Goal: Task Accomplishment & Management: Complete application form

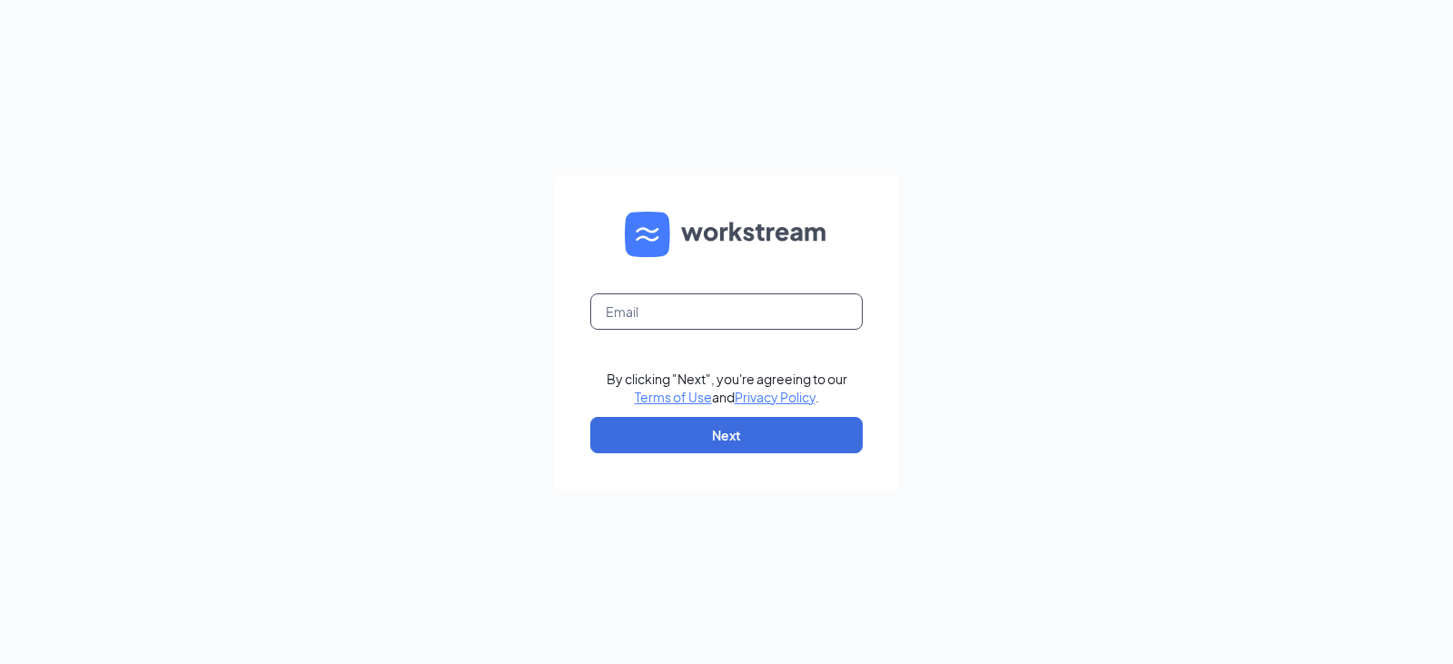
click at [691, 301] on input "text" at bounding box center [726, 311] width 272 height 36
type input "[PERSON_NAME][EMAIL_ADDRESS][PERSON_NAME][PERSON_NAME][DOMAIN_NAME]"
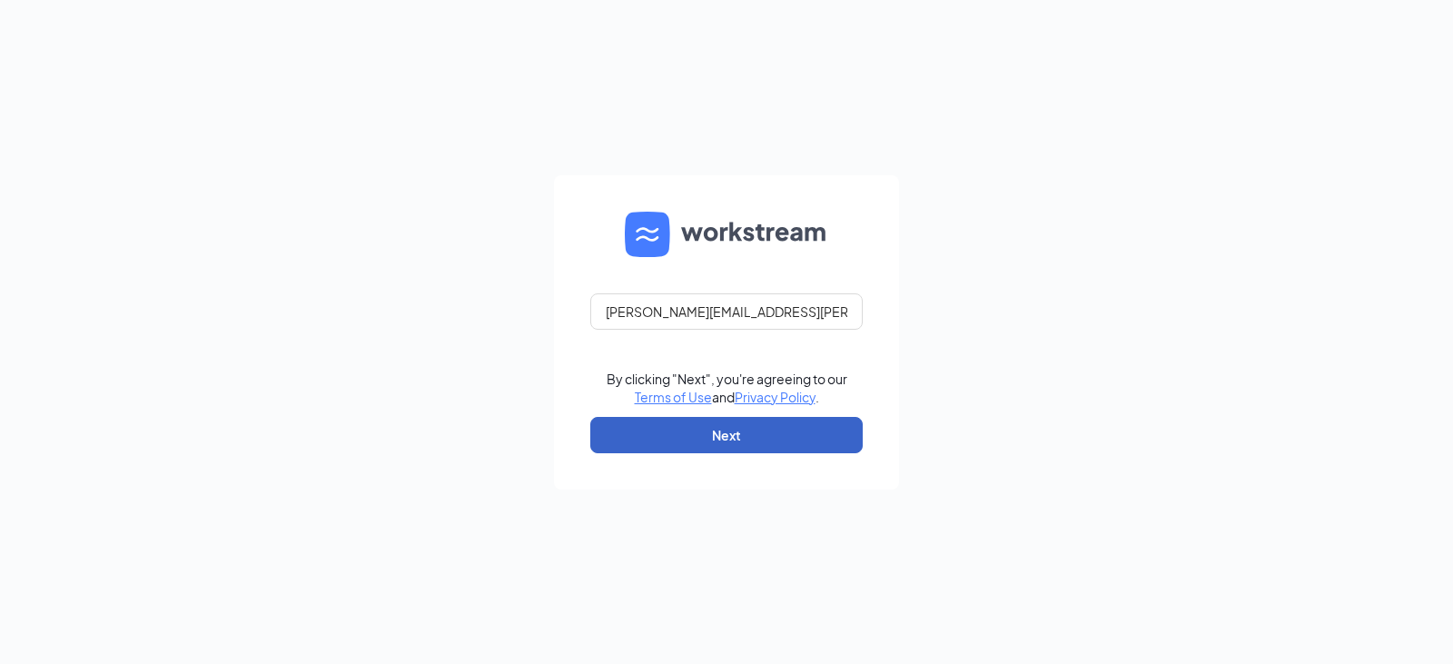
click at [680, 442] on button "Next" at bounding box center [726, 435] width 272 height 36
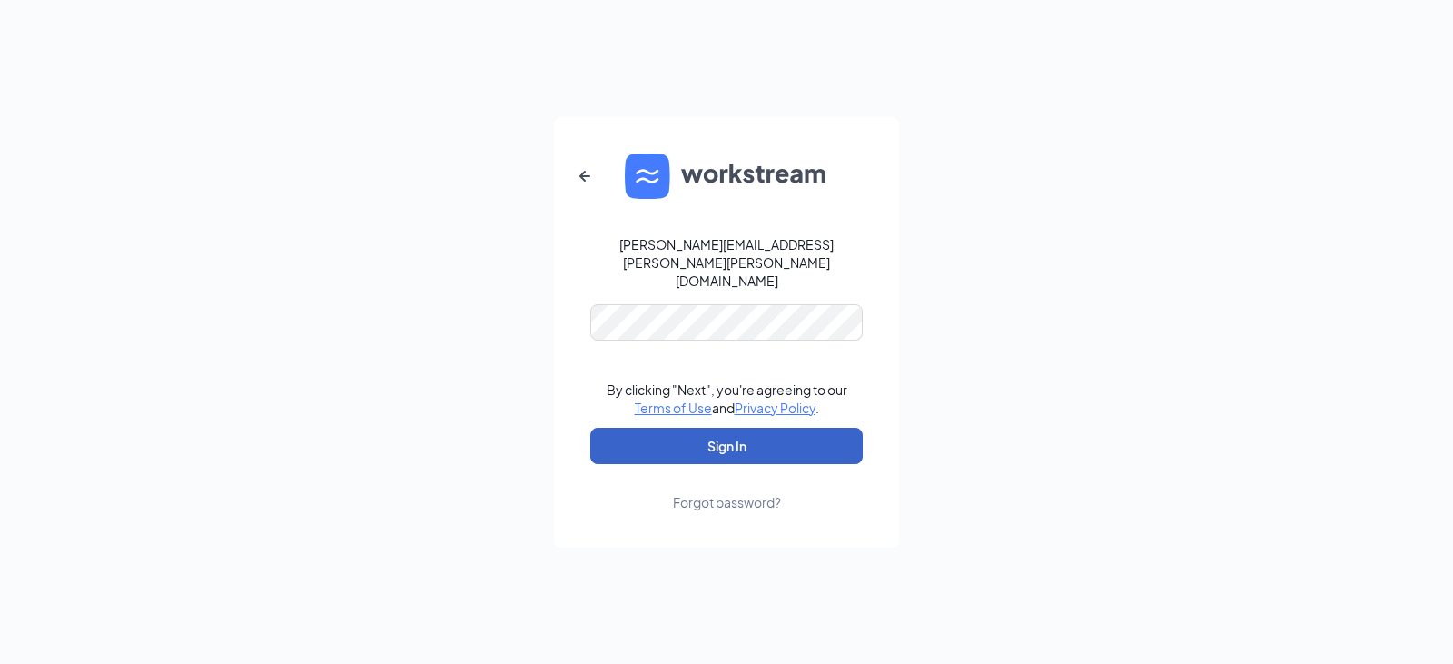
click at [710, 444] on button "Sign In" at bounding box center [726, 446] width 272 height 36
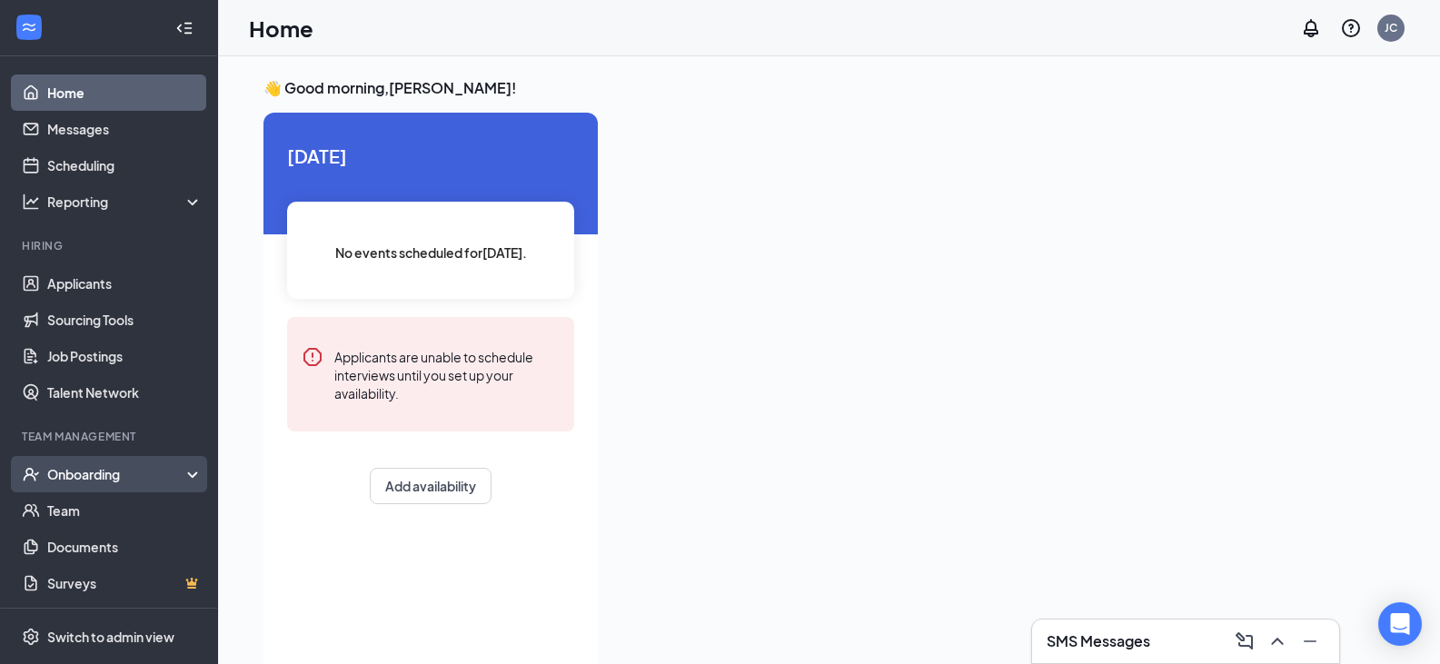
click at [108, 470] on div "Onboarding" at bounding box center [117, 474] width 140 height 18
click at [84, 509] on link "Overview" at bounding box center [124, 510] width 155 height 36
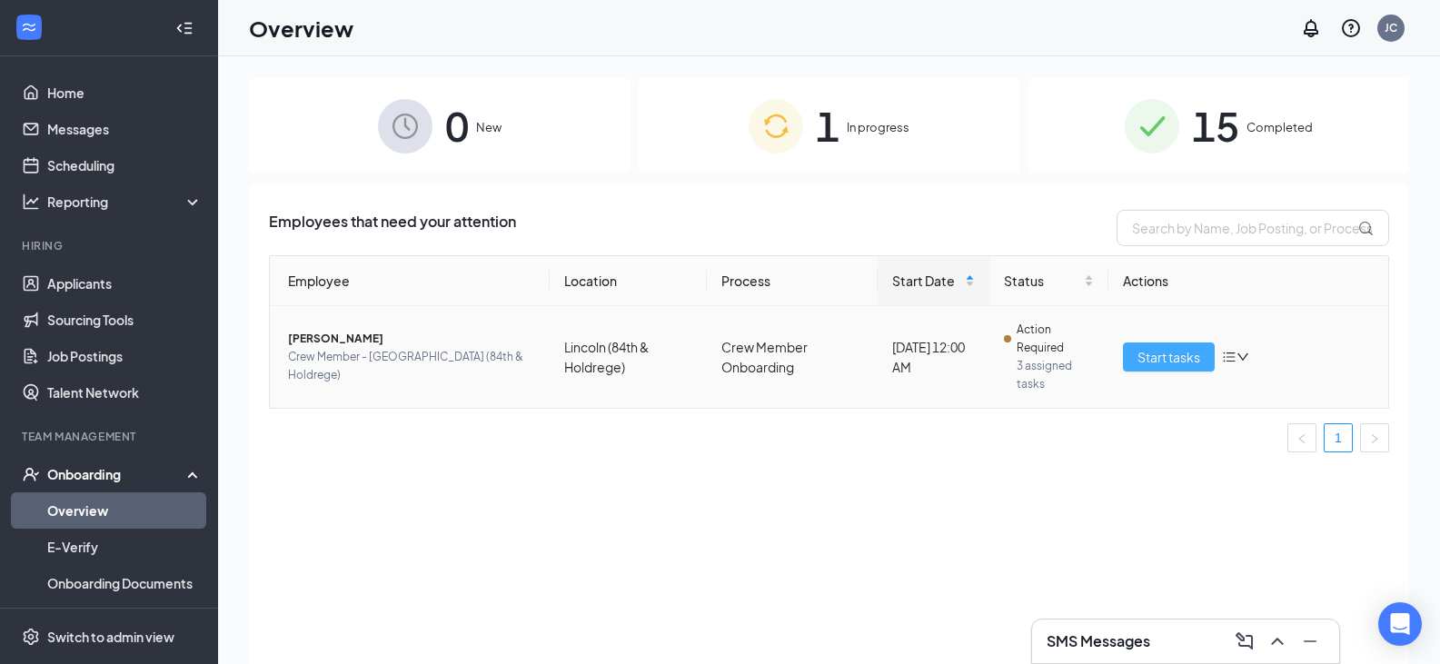
click at [1200, 361] on span "Start tasks" at bounding box center [1168, 357] width 63 height 20
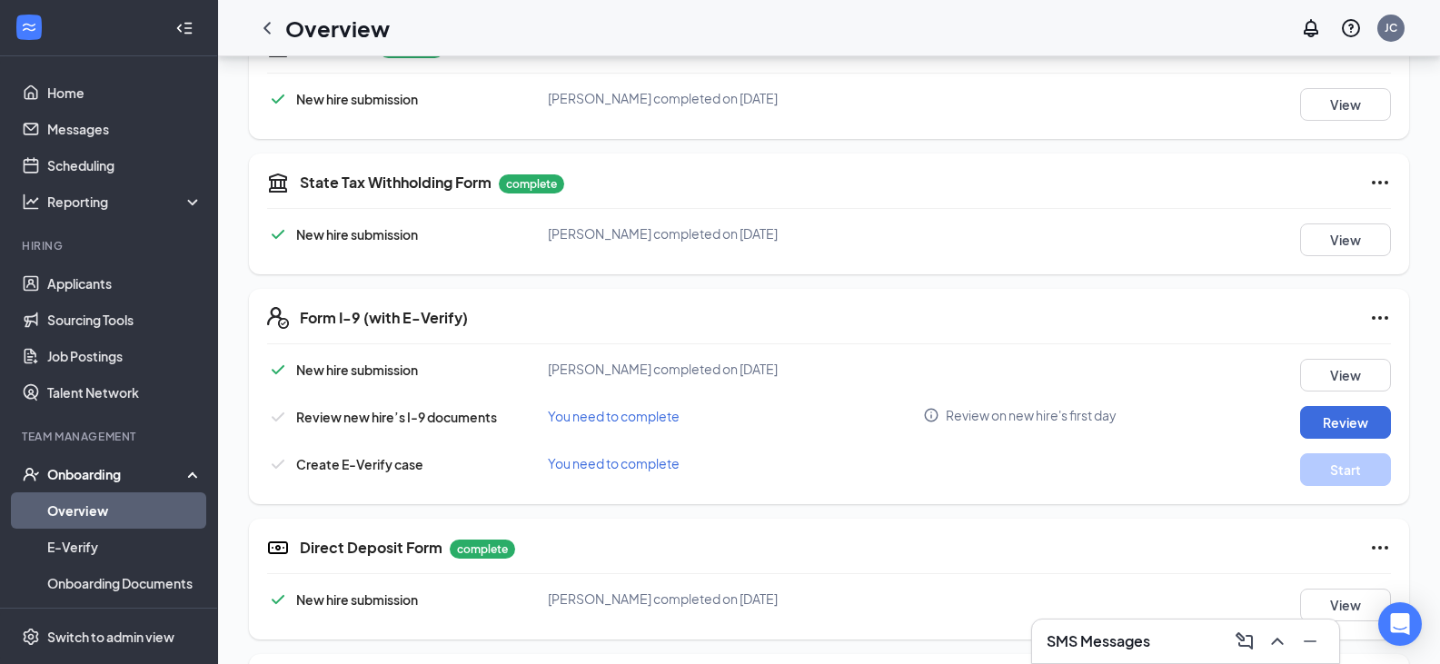
scroll to position [817, 0]
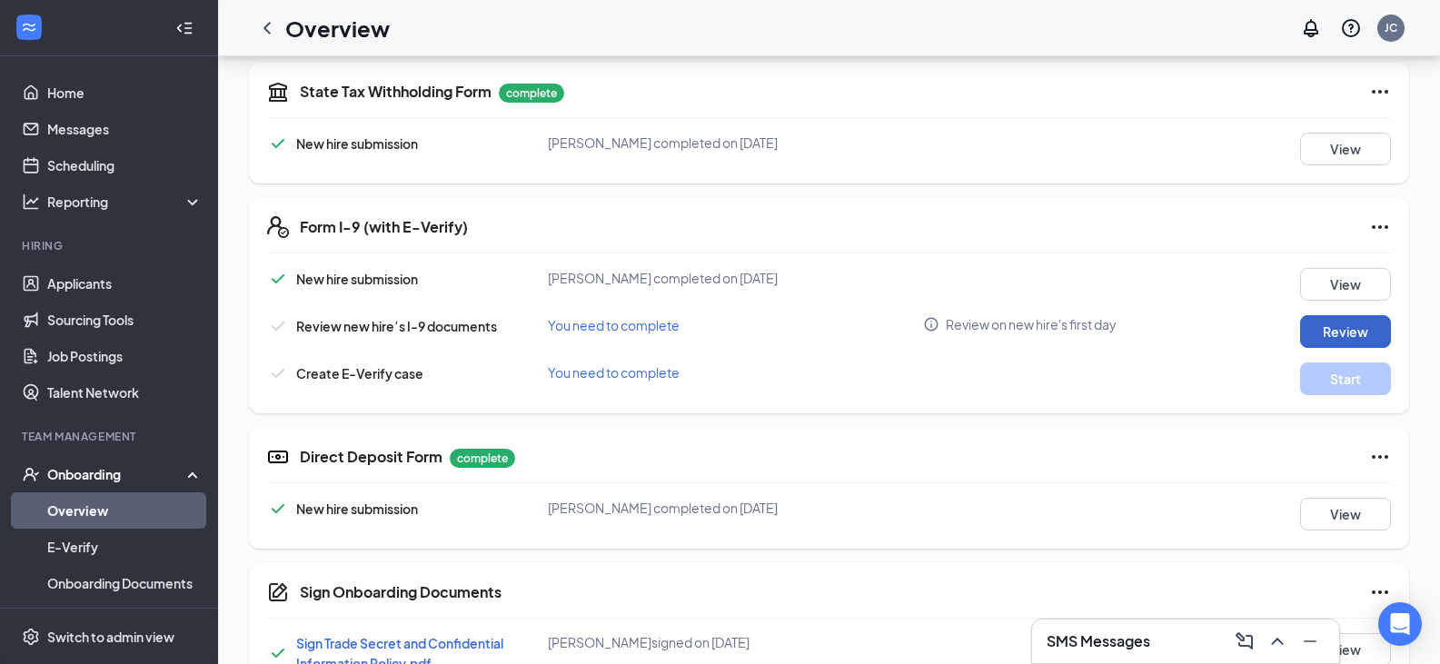
click at [1323, 330] on button "Review" at bounding box center [1345, 331] width 91 height 33
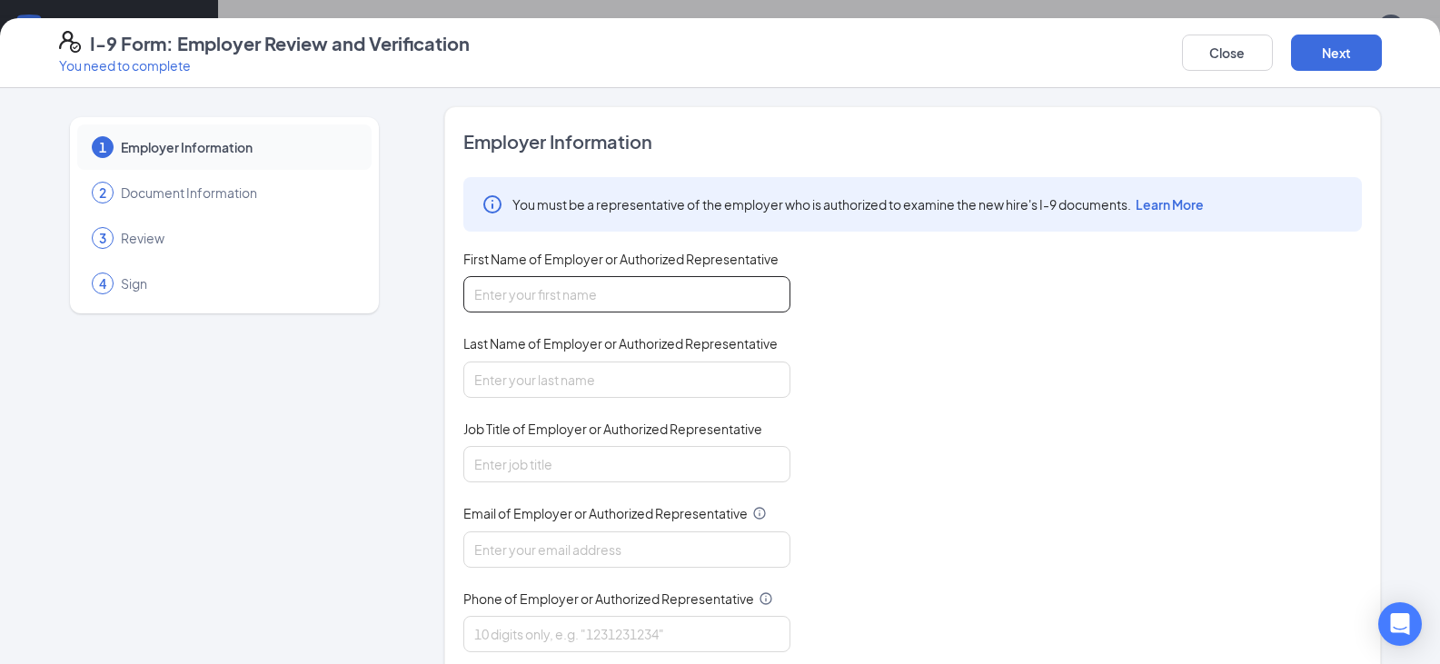
click at [530, 299] on input "First Name of Employer or Authorized Representative" at bounding box center [626, 294] width 327 height 36
type input "Hannah"
type input "E"
type input "Rauner"
type input "J"
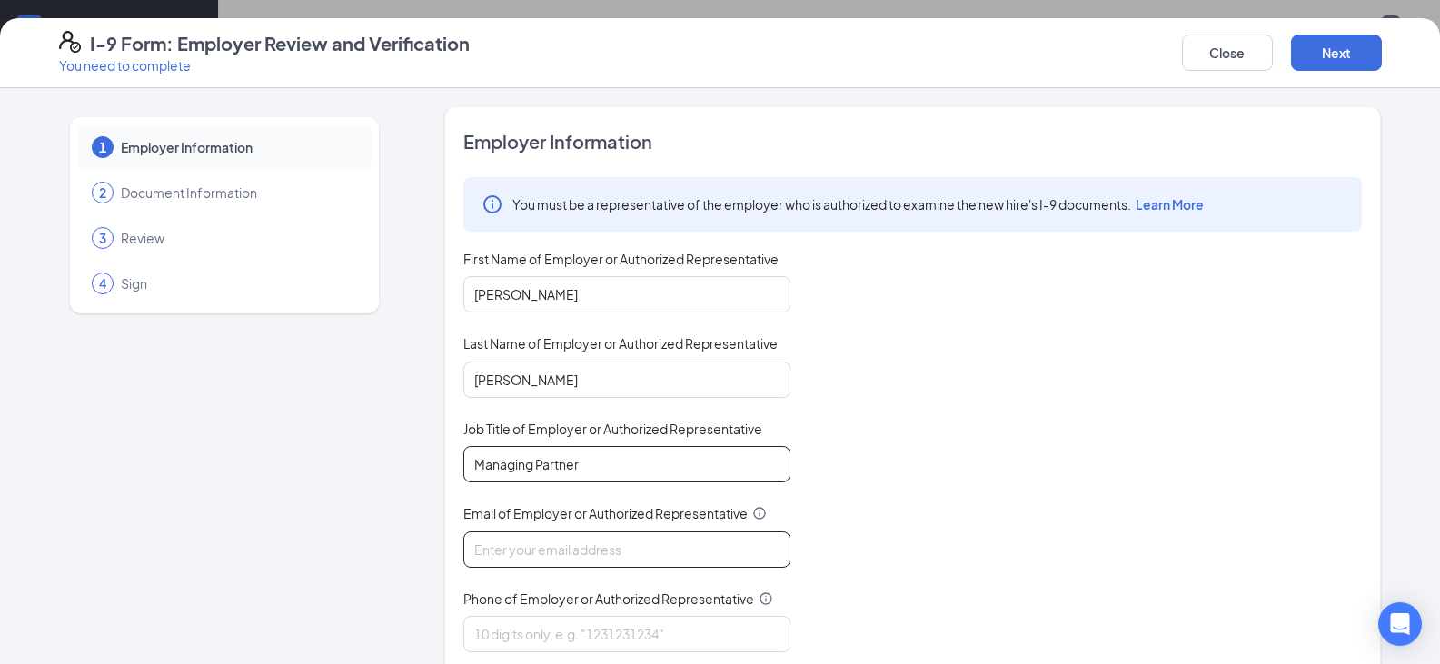
type input "Managing Partner"
click at [573, 539] on input "Email of Employer or Authorized Representative" at bounding box center [626, 549] width 327 height 36
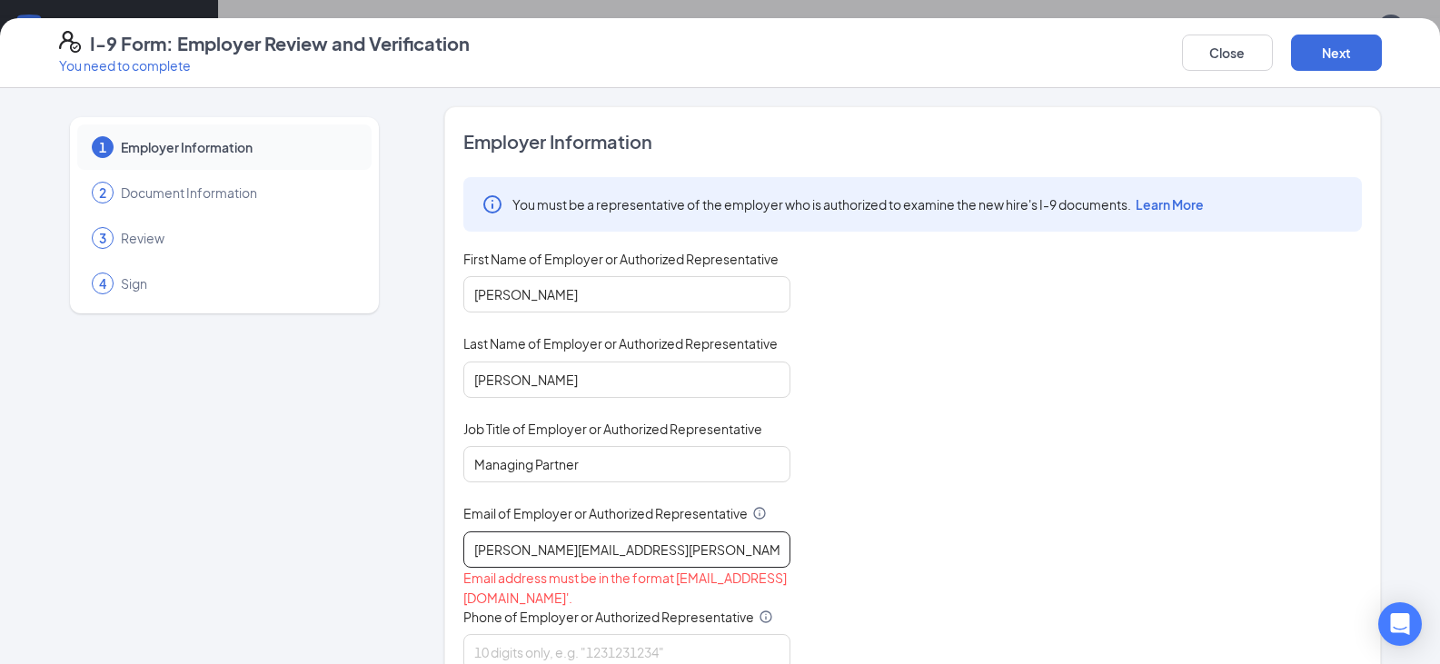
type input "hannah.rauner@runza.com"
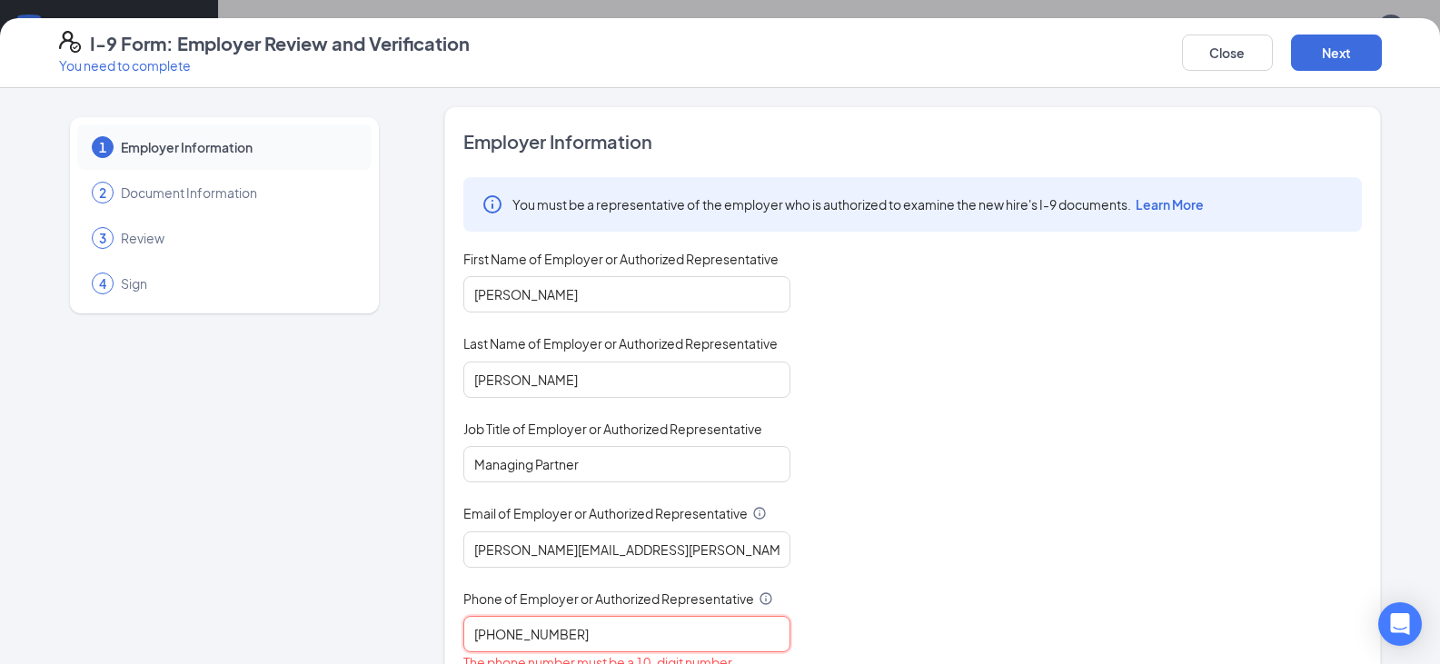
scroll to position [175, 0]
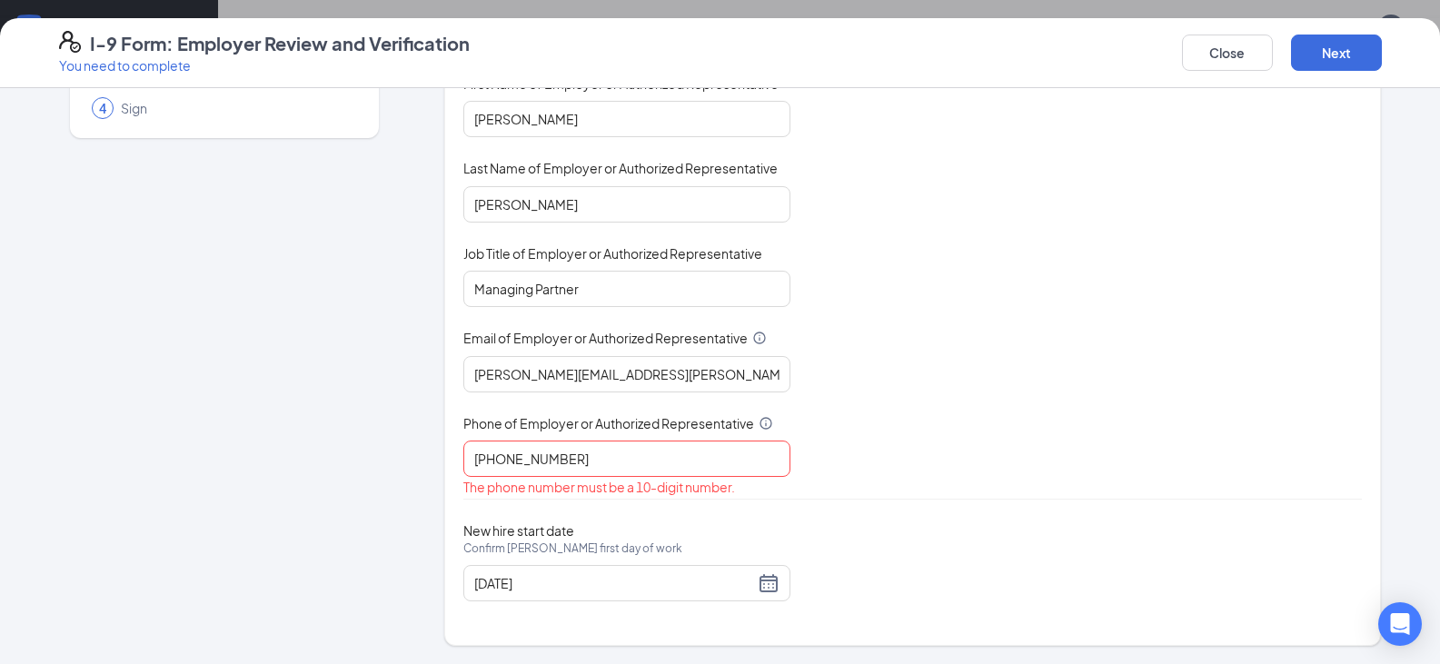
click at [848, 521] on div "Employer Information You must be a representative of the employer who is author…" at bounding box center [912, 288] width 898 height 669
click at [603, 475] on input "402-488-6808" at bounding box center [626, 459] width 327 height 36
type input "4024886808"
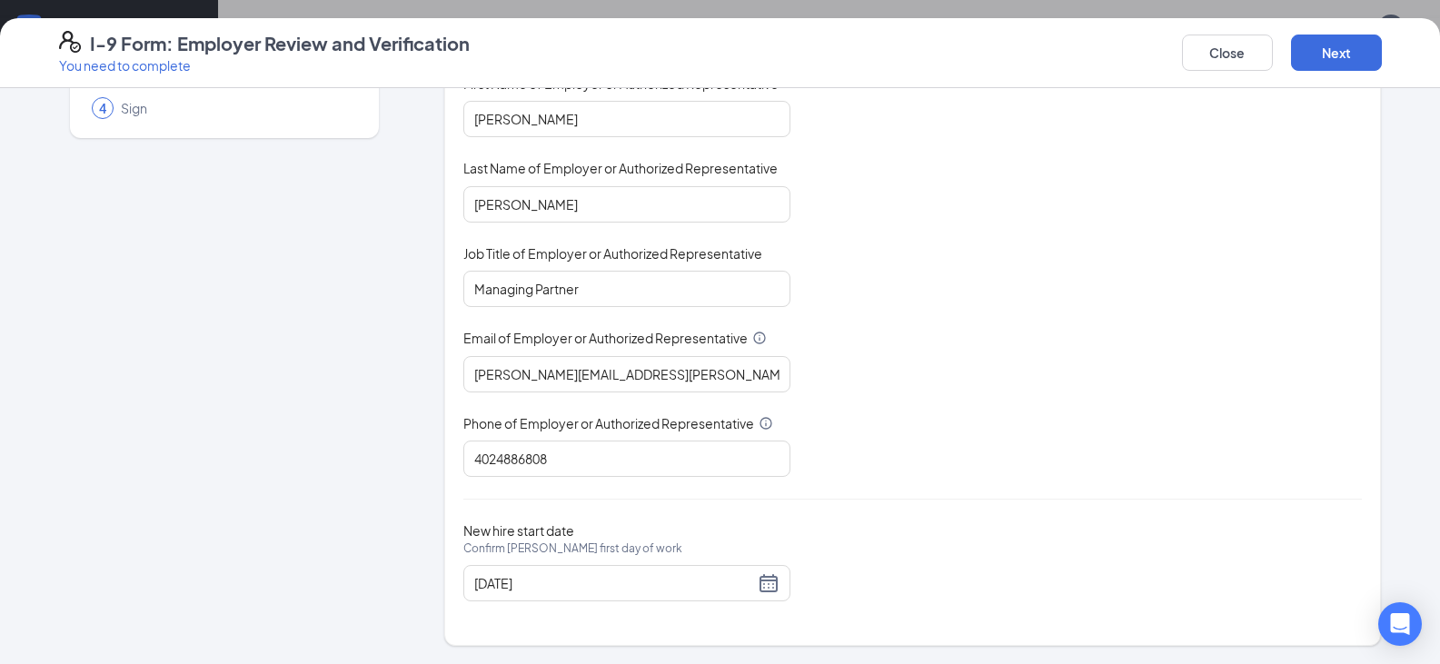
click at [975, 376] on div "You must be a representative of the employer who is authorized to examine the n…" at bounding box center [912, 239] width 898 height 475
click at [1338, 67] on button "Next" at bounding box center [1336, 53] width 91 height 36
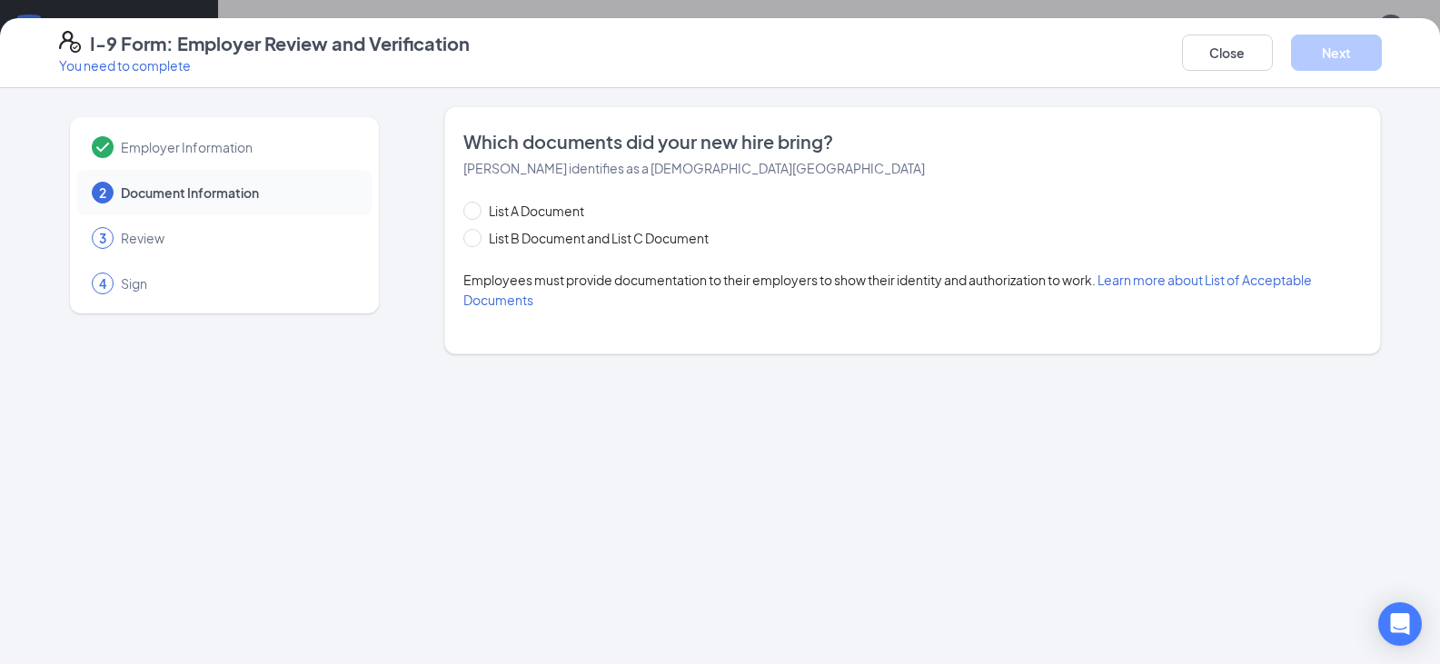
scroll to position [0, 0]
click at [474, 235] on input "List B Document and List C Document" at bounding box center [469, 235] width 13 height 13
radio input "true"
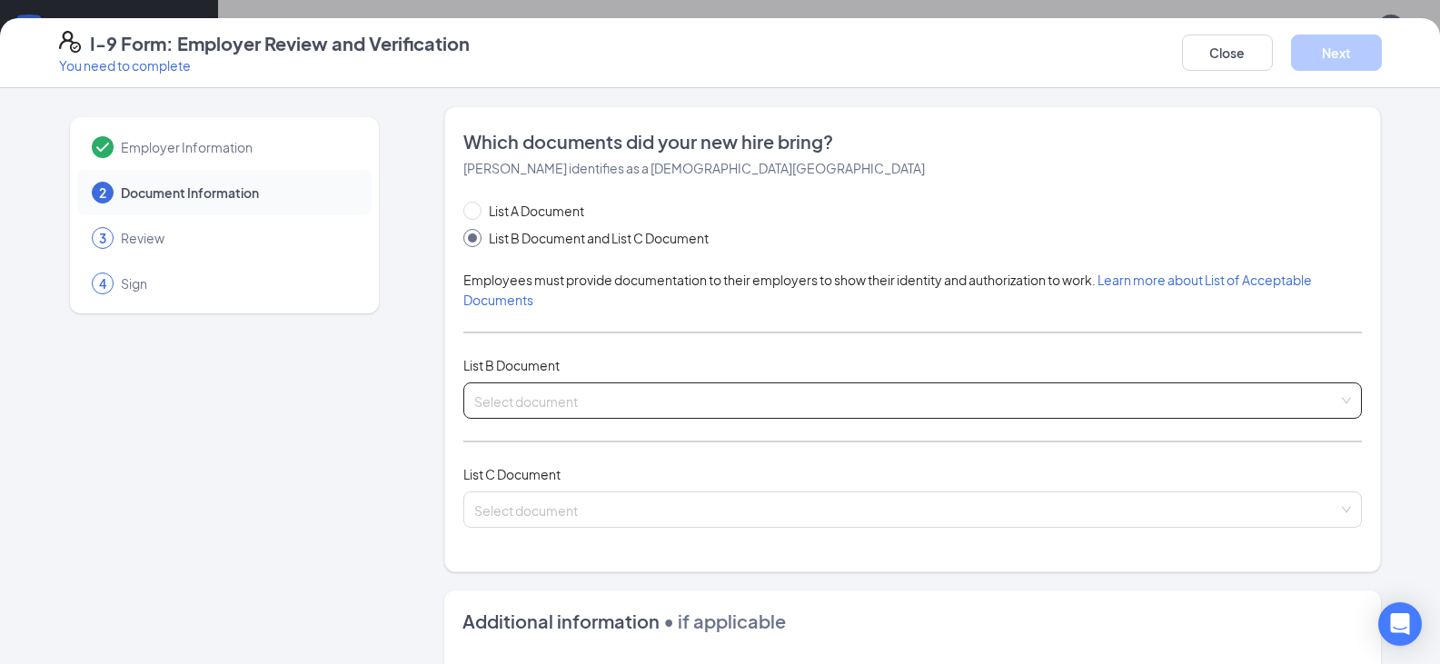
click at [543, 407] on input "search" at bounding box center [906, 396] width 864 height 27
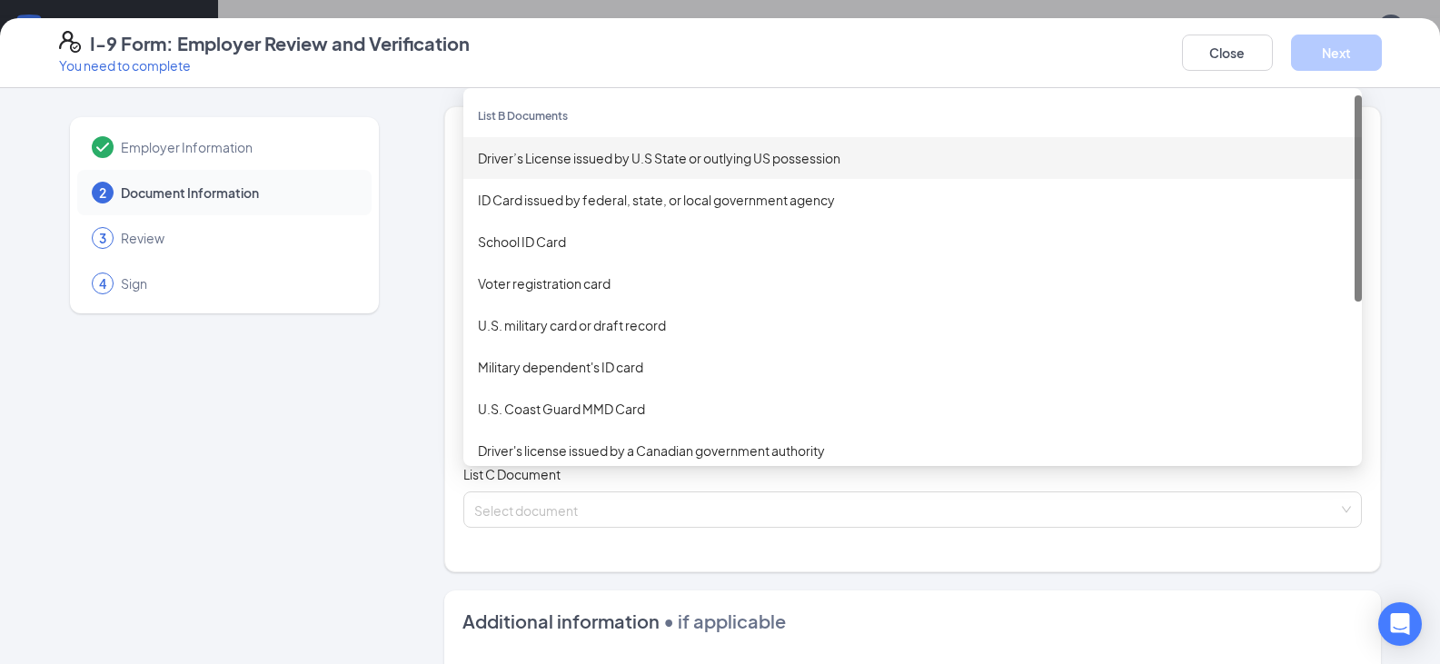
click at [529, 155] on div "Driver’s License issued by U.S State or outlying US possession" at bounding box center [912, 158] width 869 height 20
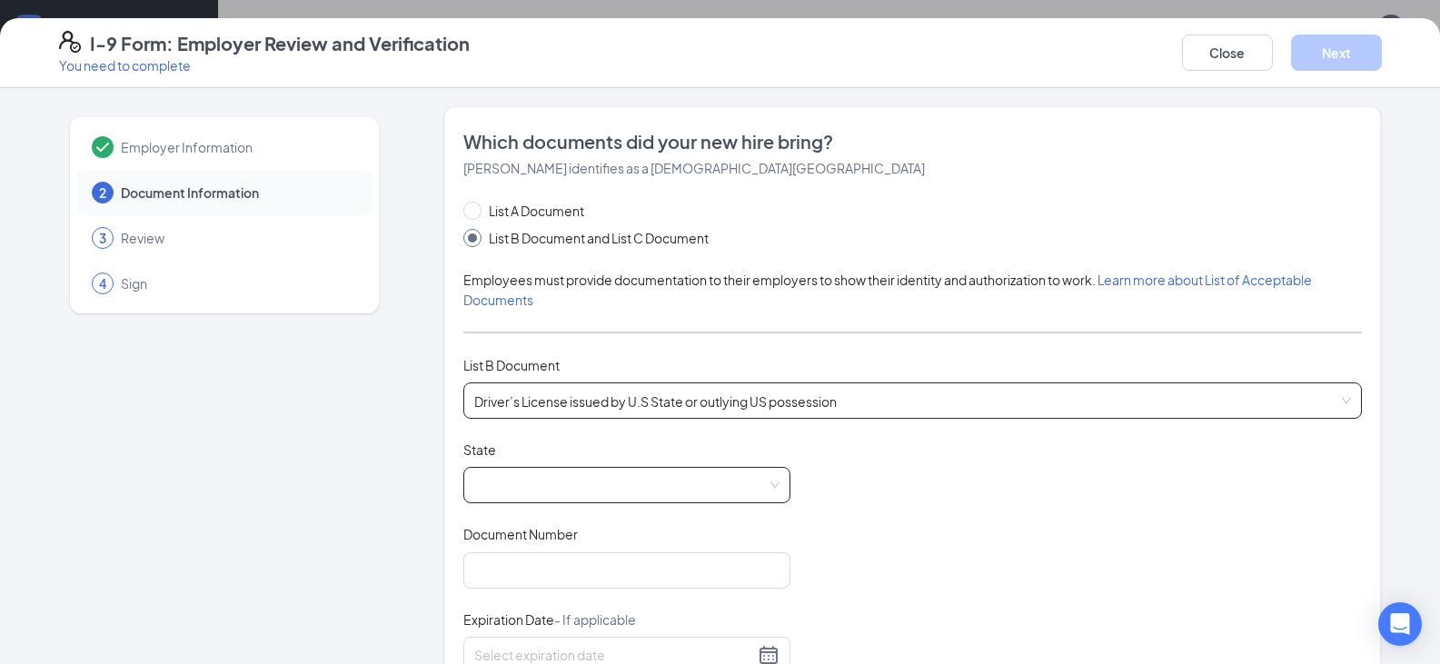
click at [543, 488] on span at bounding box center [626, 485] width 305 height 35
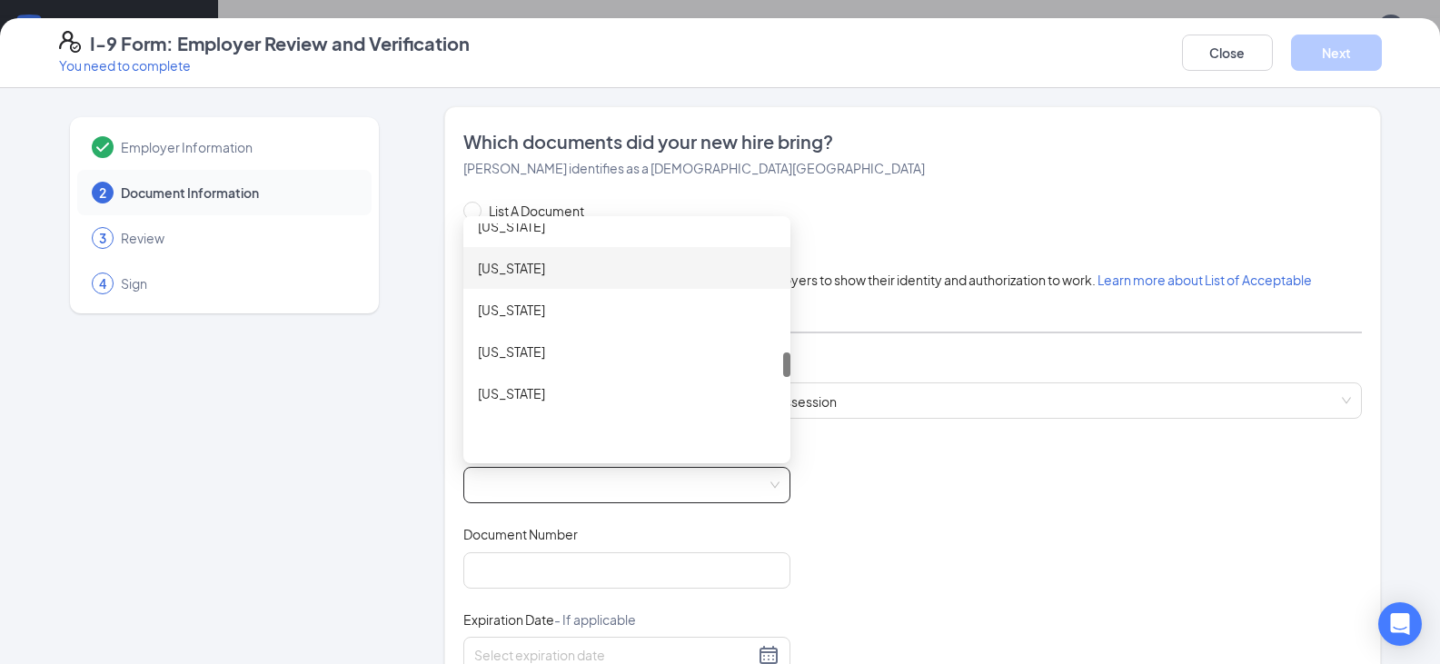
scroll to position [1181, 0]
click at [494, 281] on div "Nebraska" at bounding box center [627, 275] width 298 height 20
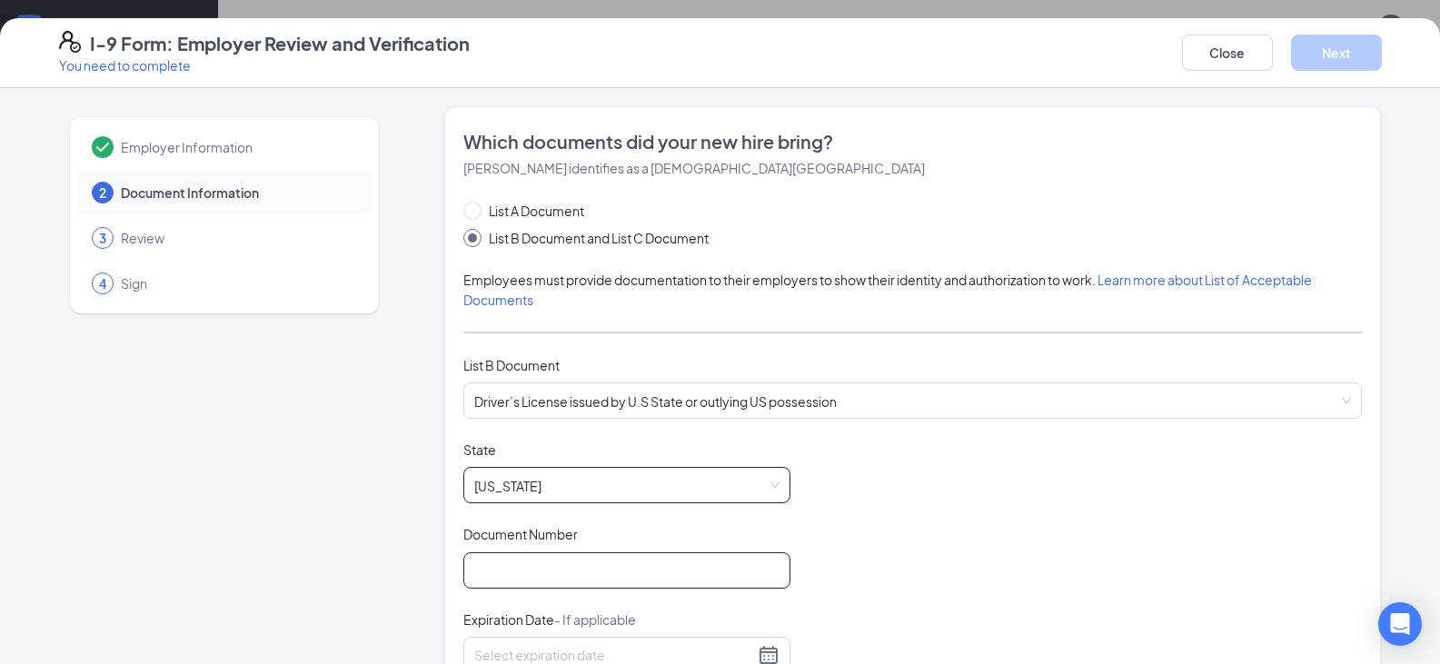
click at [479, 569] on input "Document Number" at bounding box center [626, 570] width 327 height 36
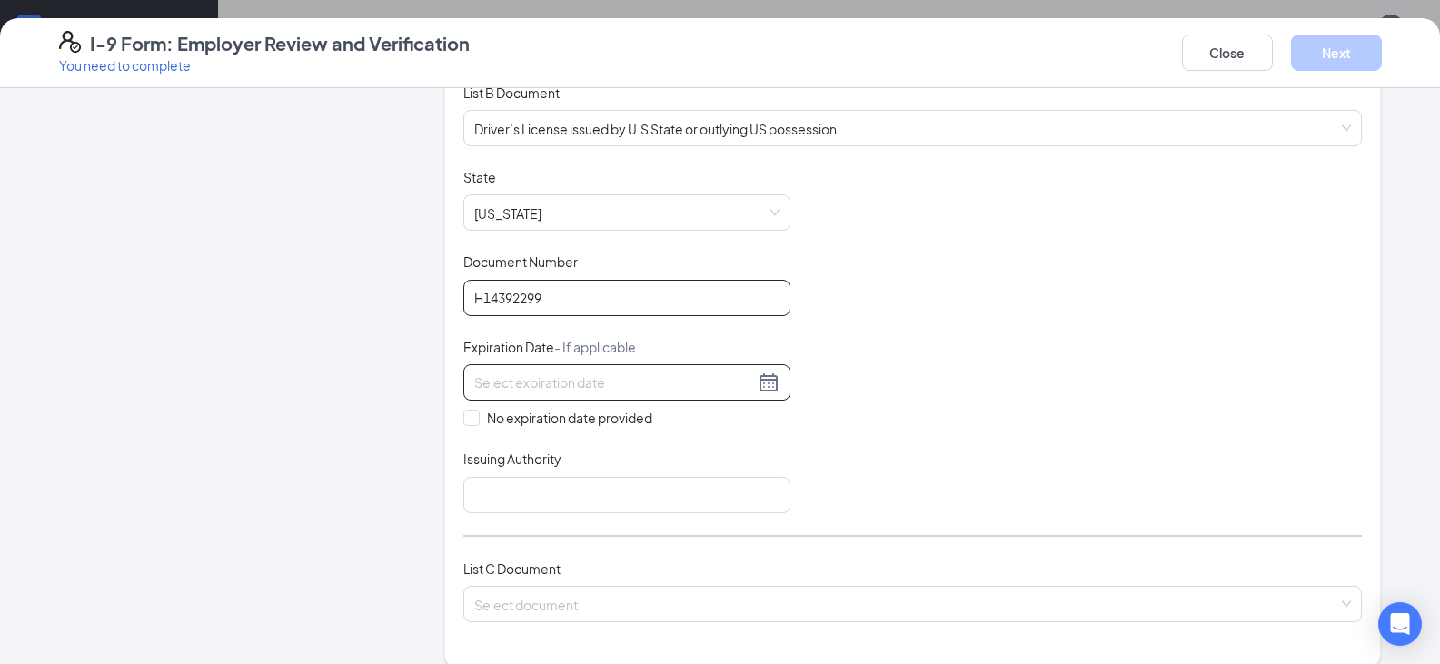
type input "H14392299"
click at [761, 382] on div at bounding box center [626, 382] width 305 height 22
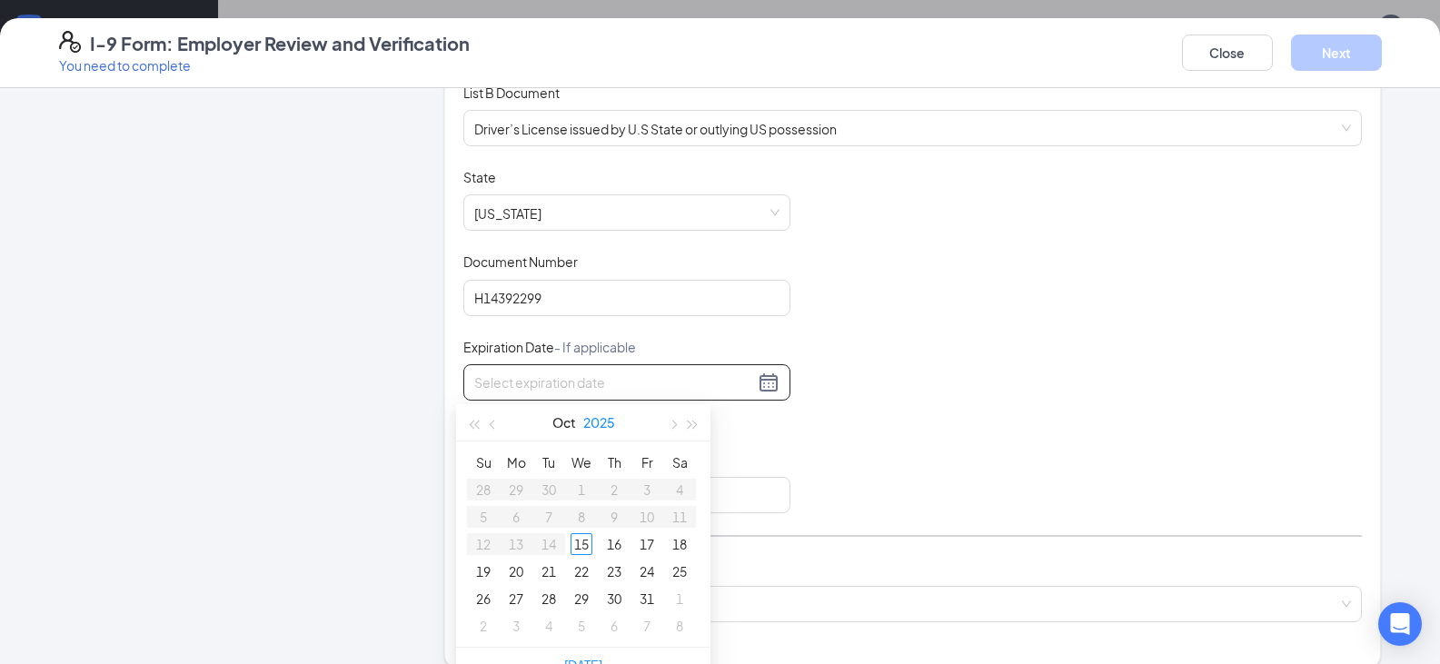
click at [588, 424] on button "2025" at bounding box center [599, 422] width 32 height 36
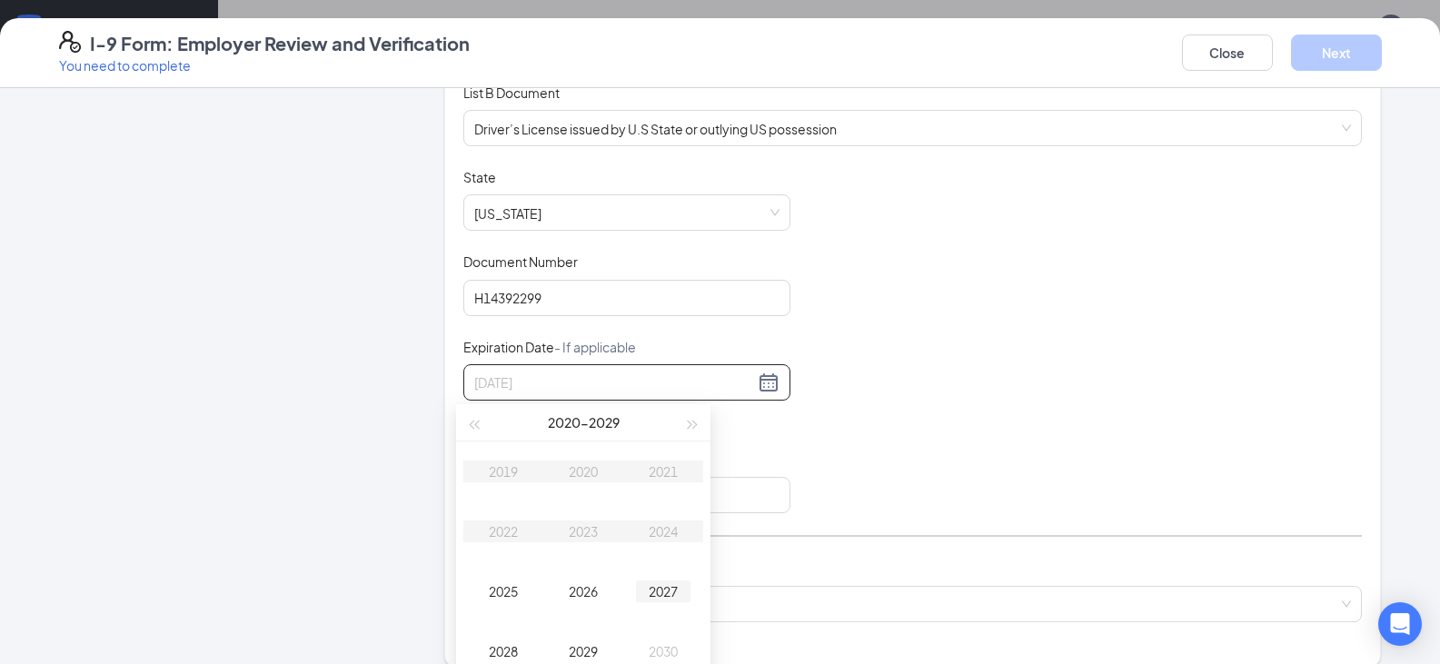
click at [678, 591] on div "2027" at bounding box center [663, 591] width 54 height 22
type input "09/28/2027"
click at [495, 425] on span "button" at bounding box center [494, 425] width 9 height 9
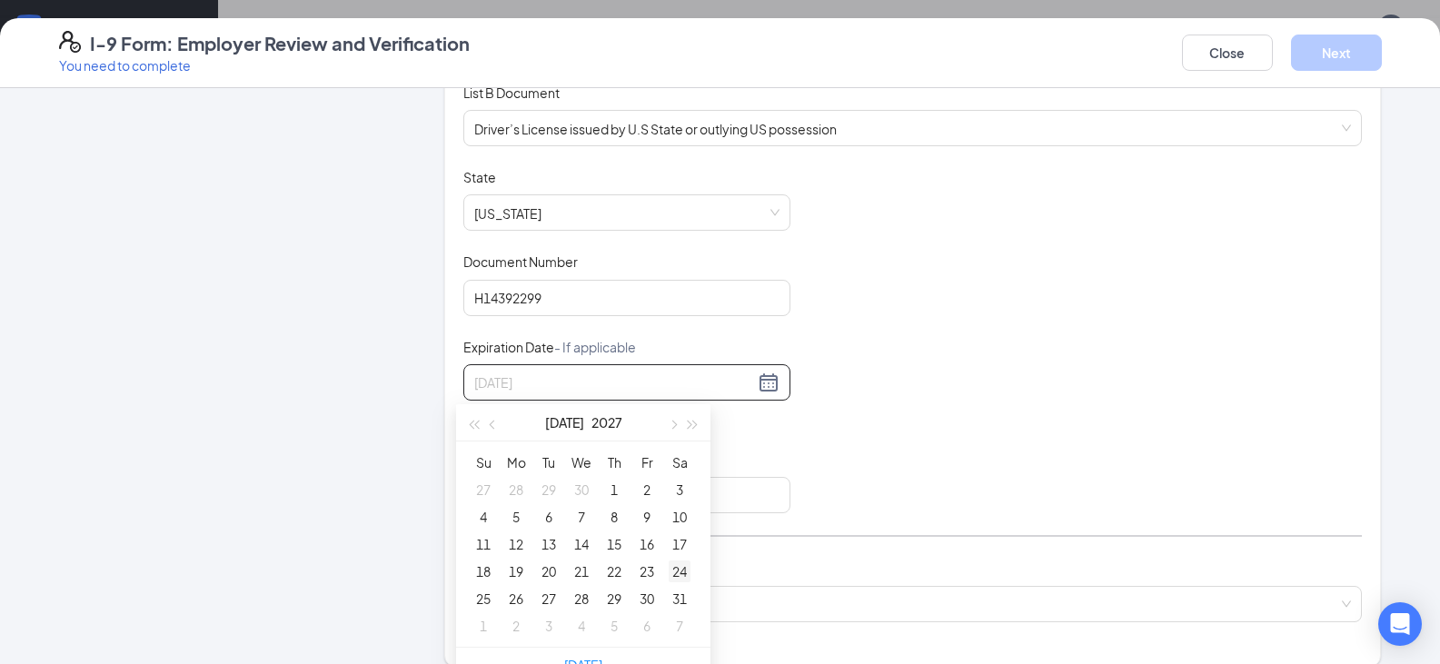
type input "07/24/2027"
click at [673, 566] on div "24" at bounding box center [679, 571] width 22 height 22
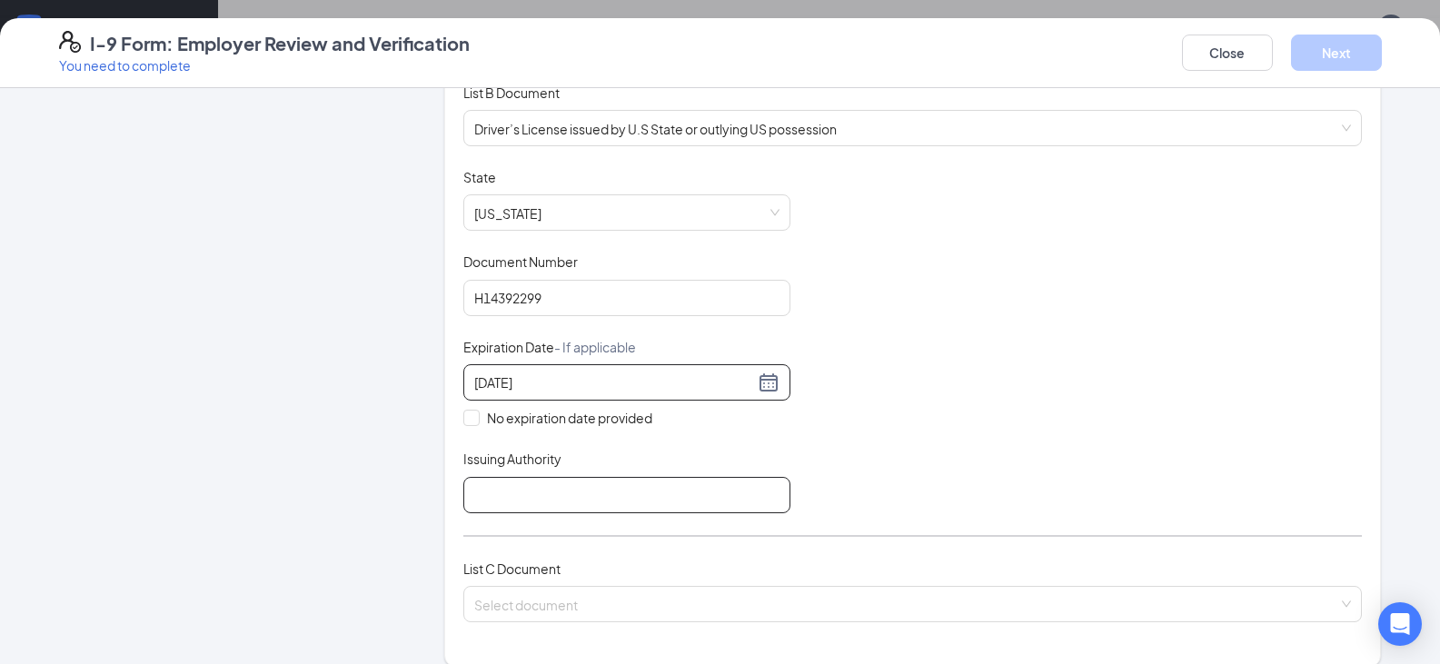
click at [530, 496] on input "Issuing Authority" at bounding box center [626, 495] width 327 height 36
type input "NE"
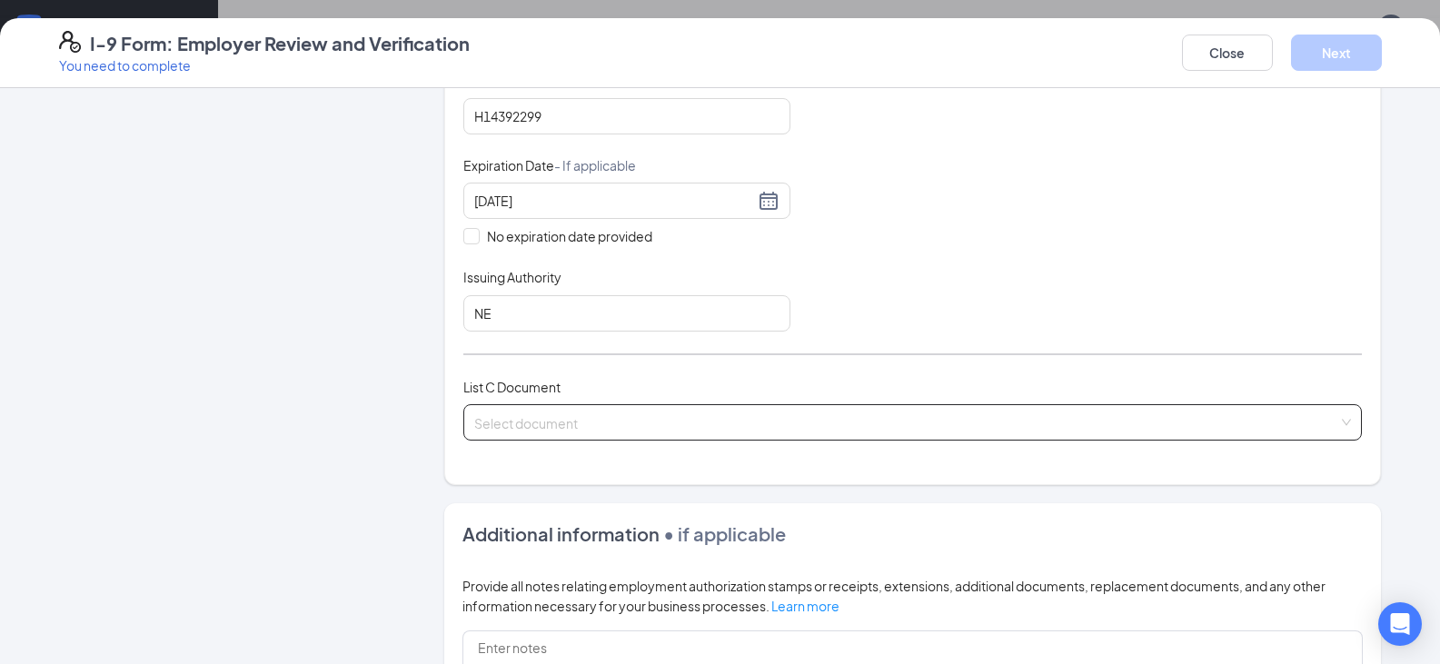
click at [585, 423] on input "search" at bounding box center [906, 418] width 864 height 27
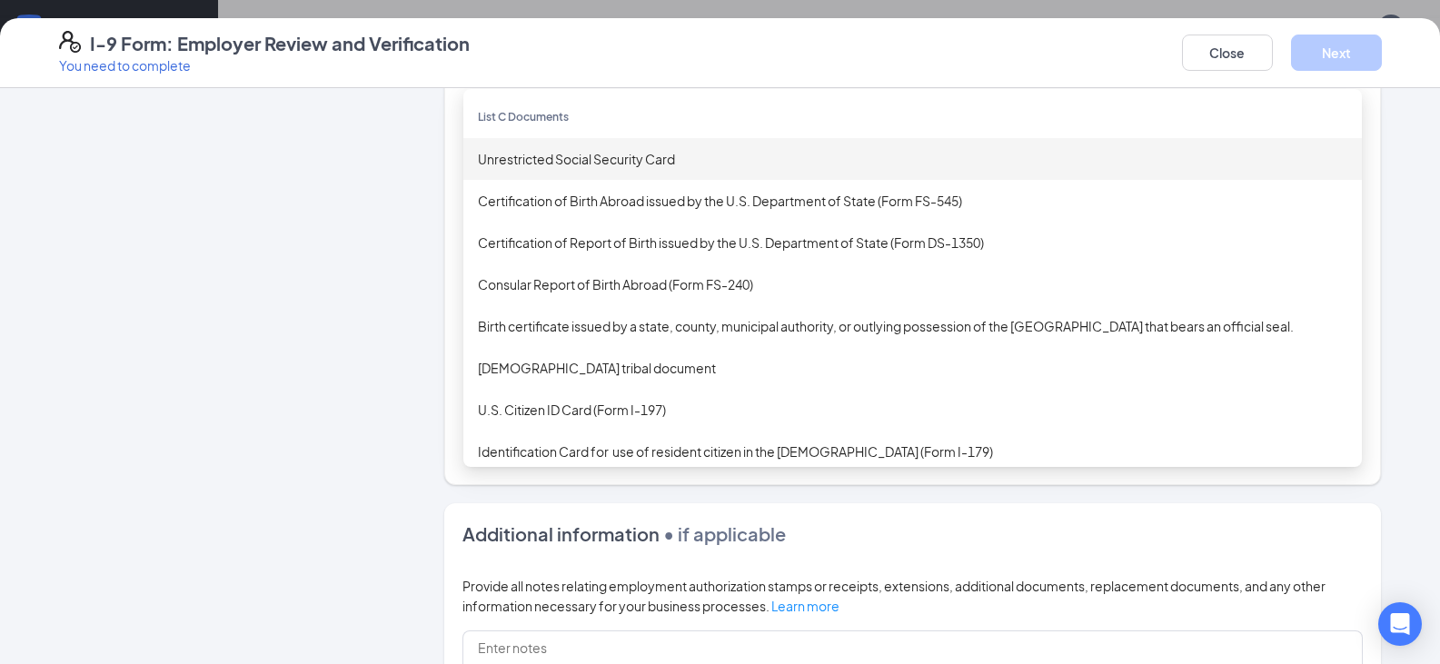
click at [580, 166] on div "Unrestricted Social Security Card" at bounding box center [912, 159] width 869 height 20
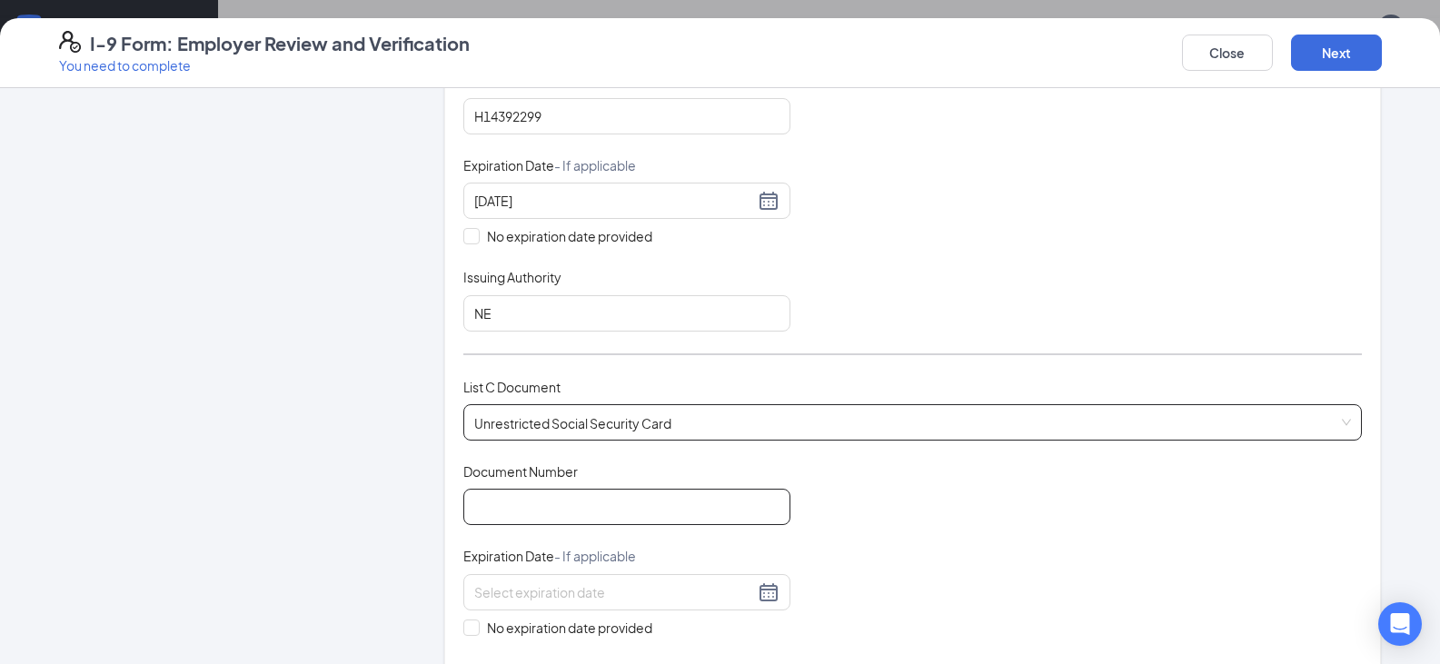
click at [530, 503] on input "Document Number" at bounding box center [626, 507] width 327 height 36
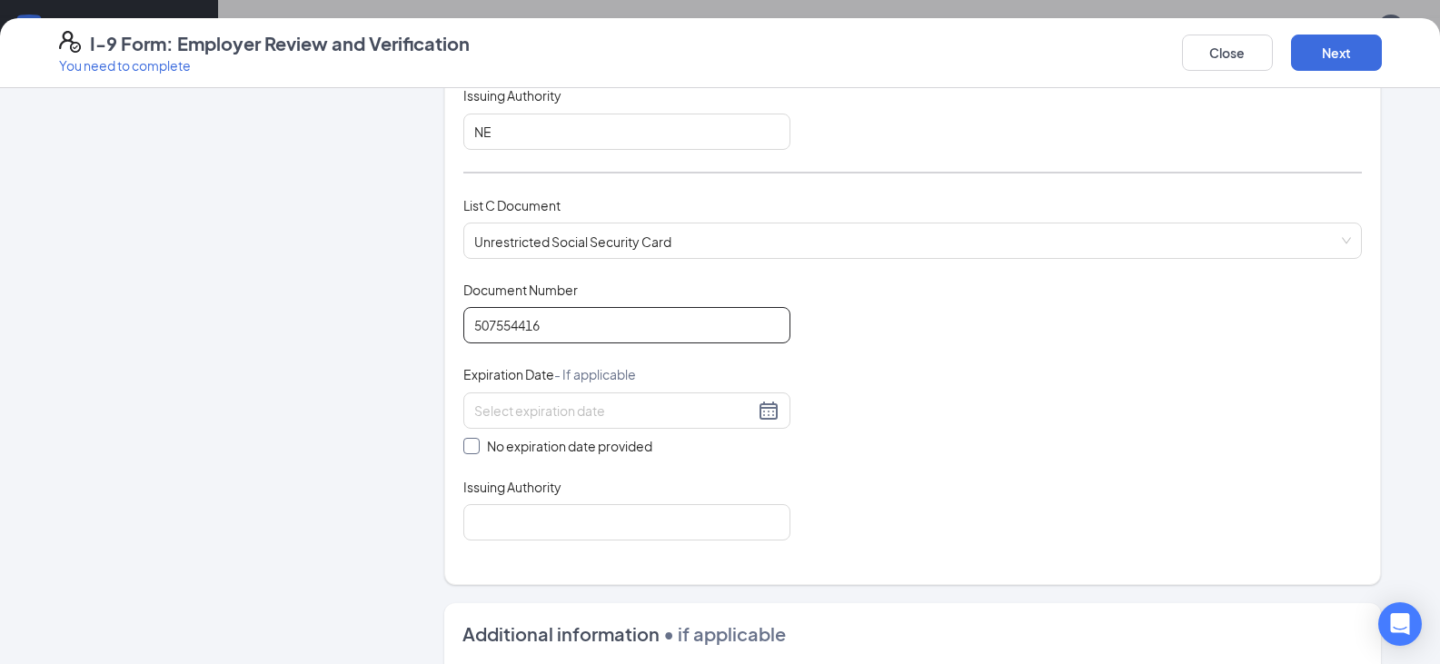
type input "507554416"
click at [463, 446] on input "No expiration date provided" at bounding box center [469, 444] width 13 height 13
checkbox input "true"
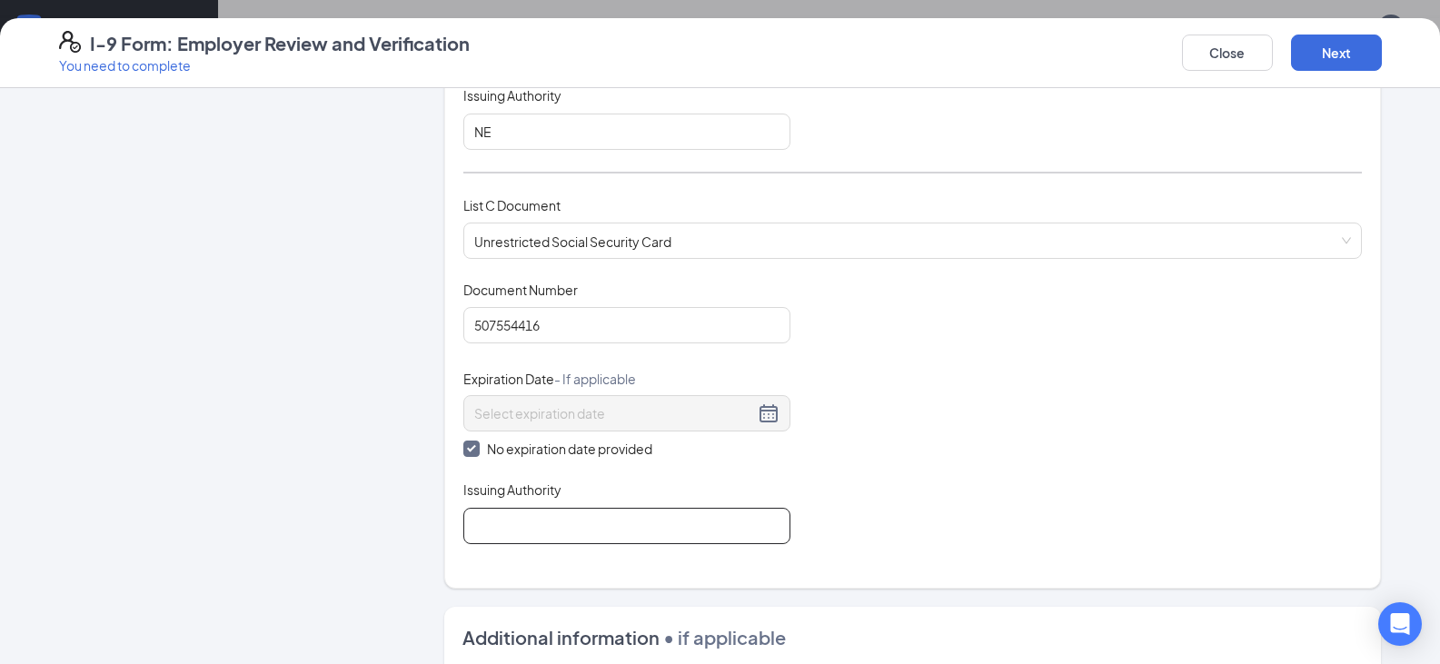
click at [518, 524] on input "Issuing Authority" at bounding box center [626, 526] width 327 height 36
type input "Social Security Administration"
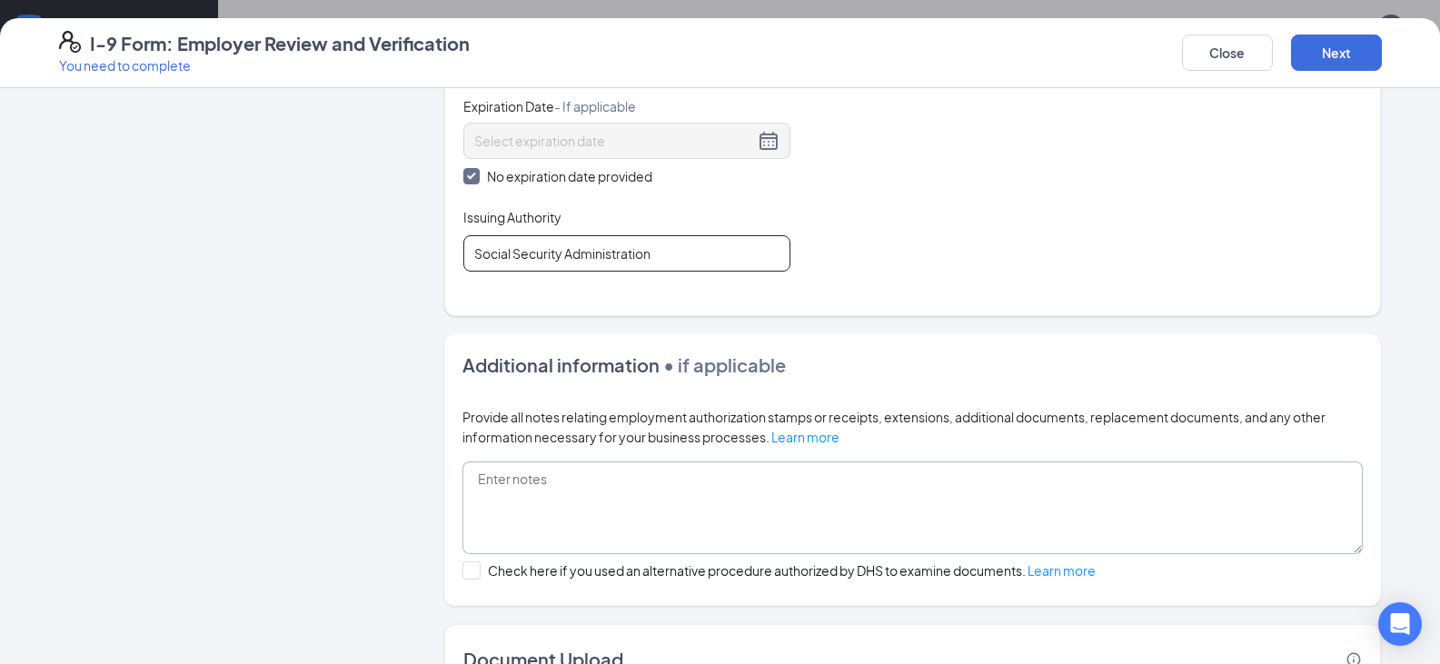
scroll to position [1041, 0]
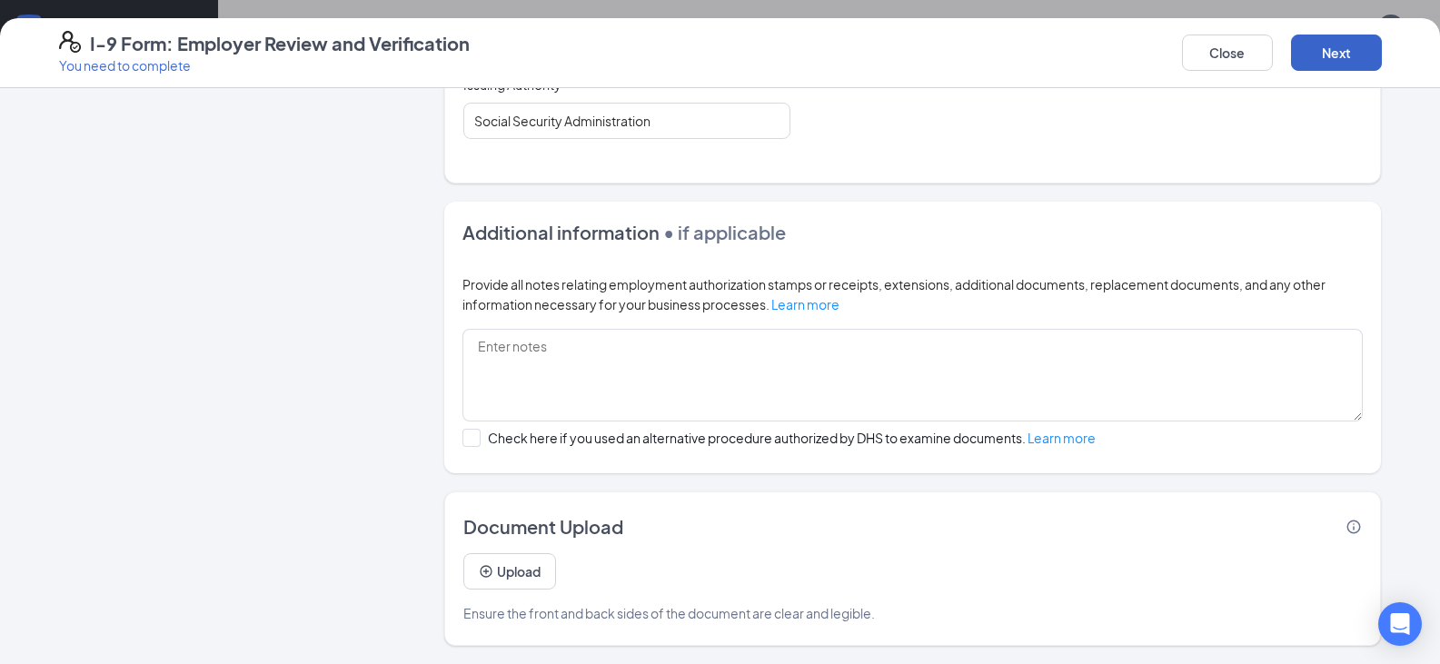
click at [1345, 58] on button "Next" at bounding box center [1336, 53] width 91 height 36
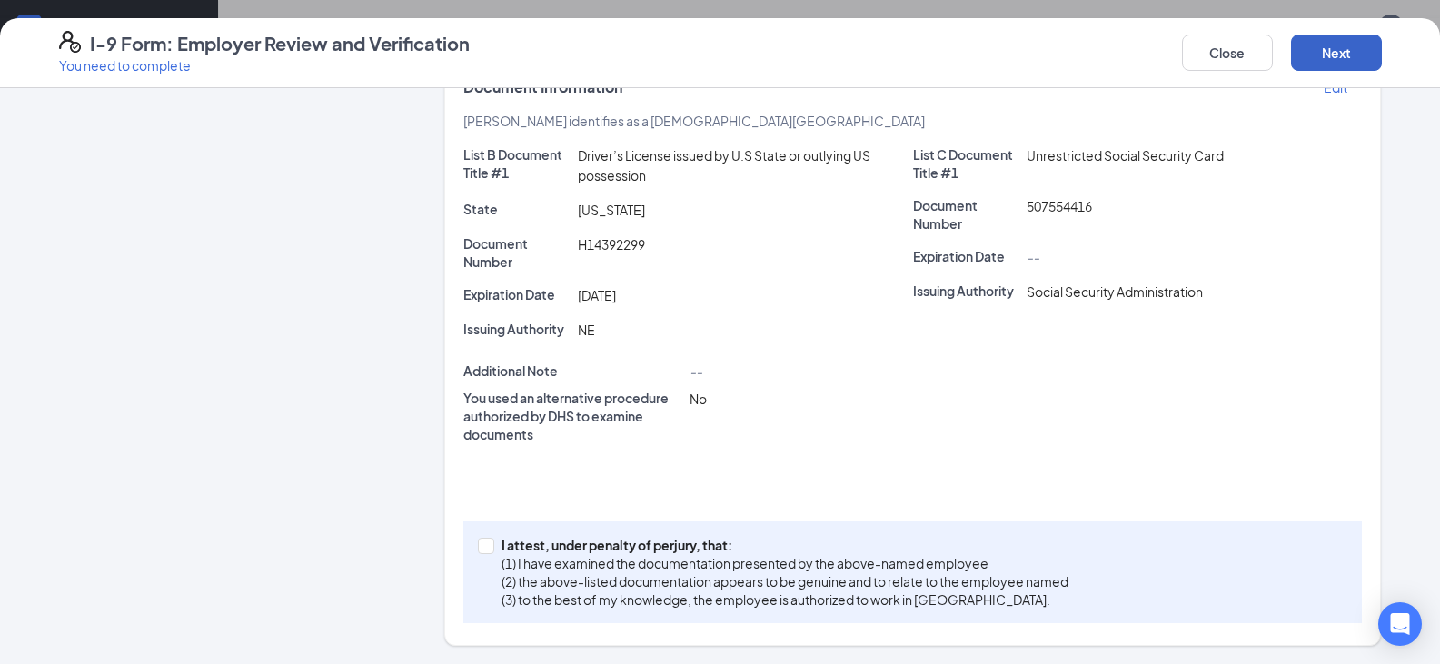
scroll to position [388, 0]
click at [479, 545] on input "I attest, under penalty of perjury, that: (1) I have examined the documentation…" at bounding box center [484, 544] width 13 height 13
checkbox input "true"
click at [1331, 54] on button "Next" at bounding box center [1336, 53] width 91 height 36
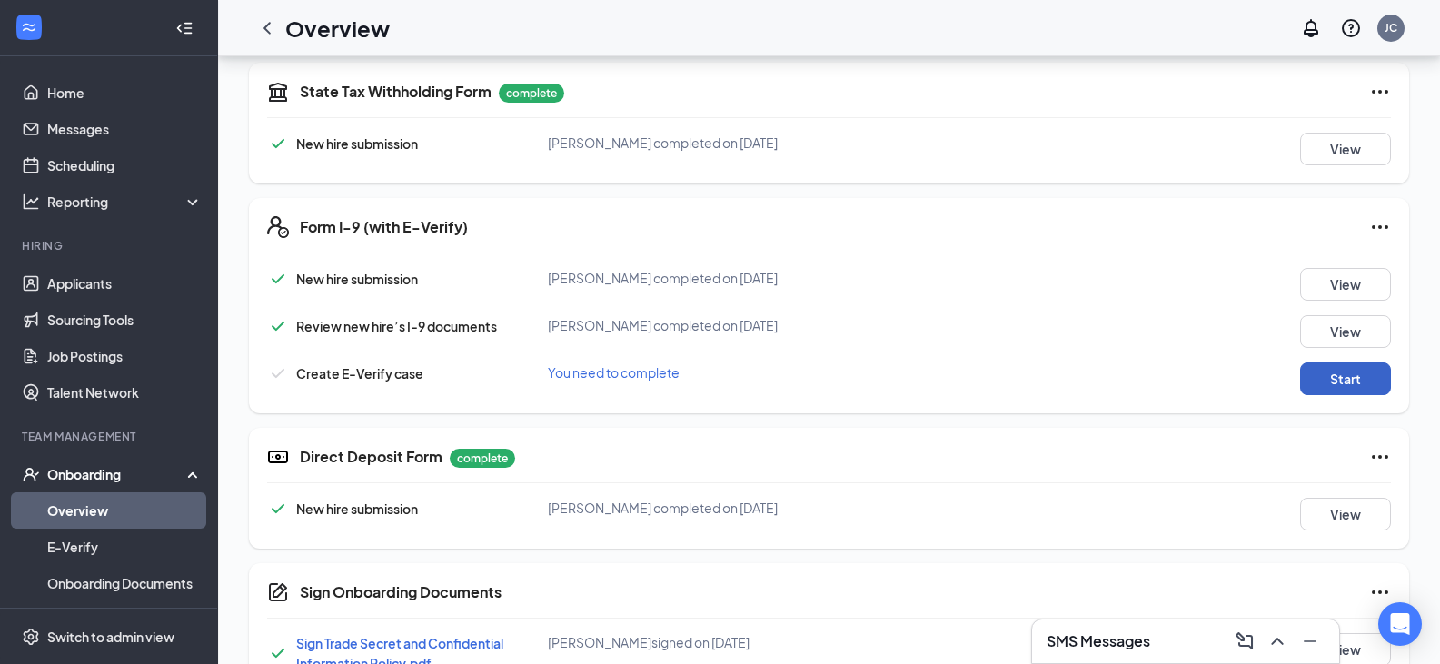
click at [1354, 382] on button "Start" at bounding box center [1345, 378] width 91 height 33
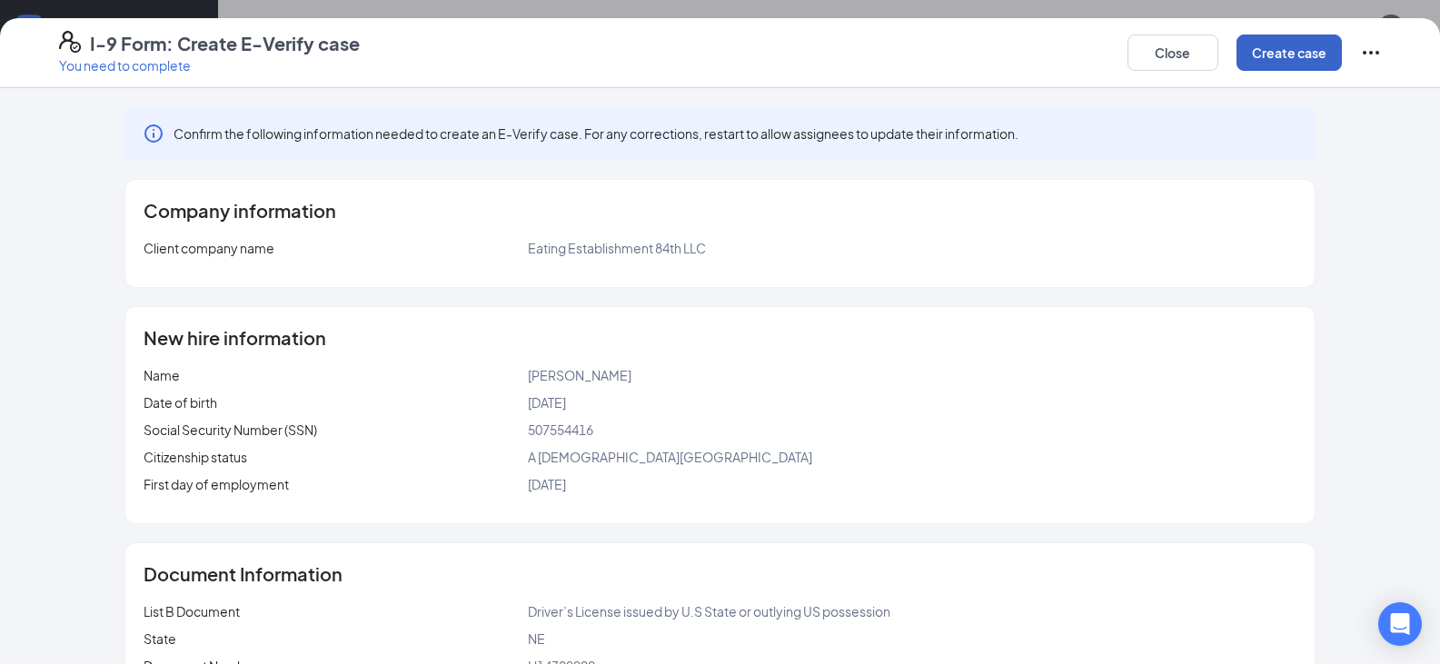
click at [1299, 54] on button "Create case" at bounding box center [1288, 53] width 105 height 36
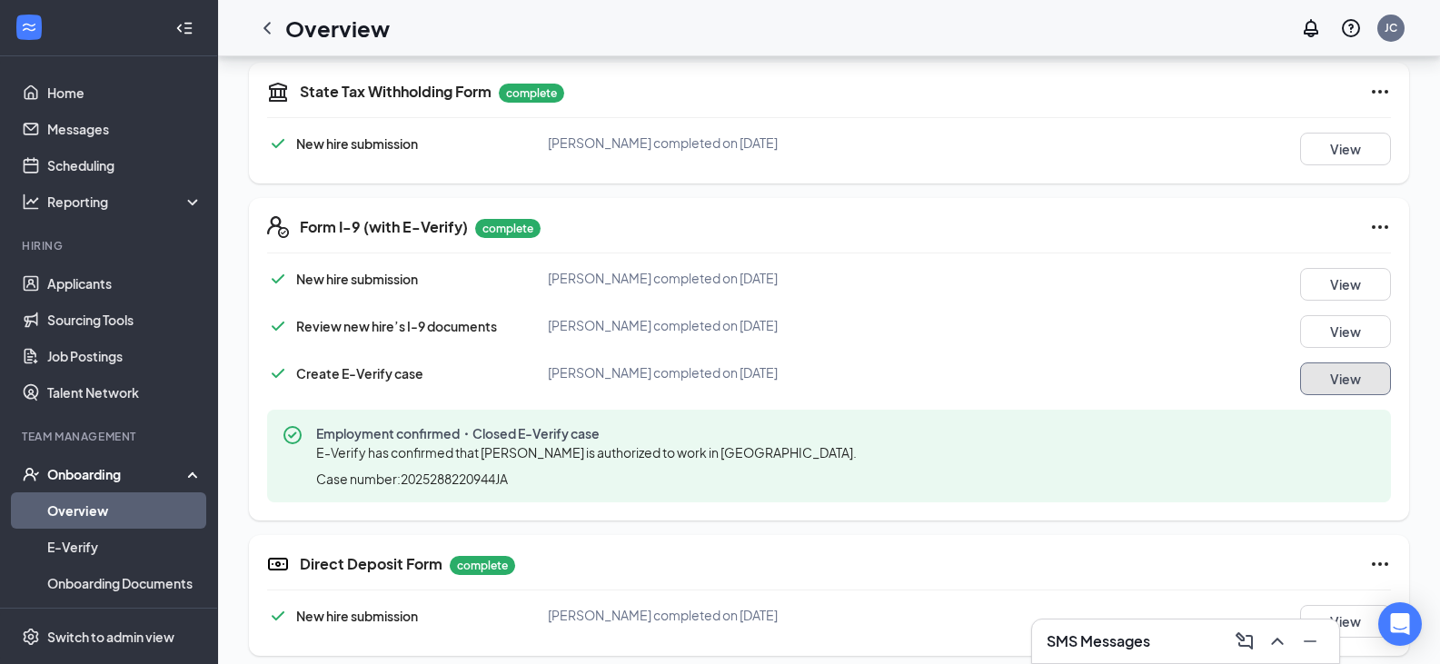
scroll to position [1083, 0]
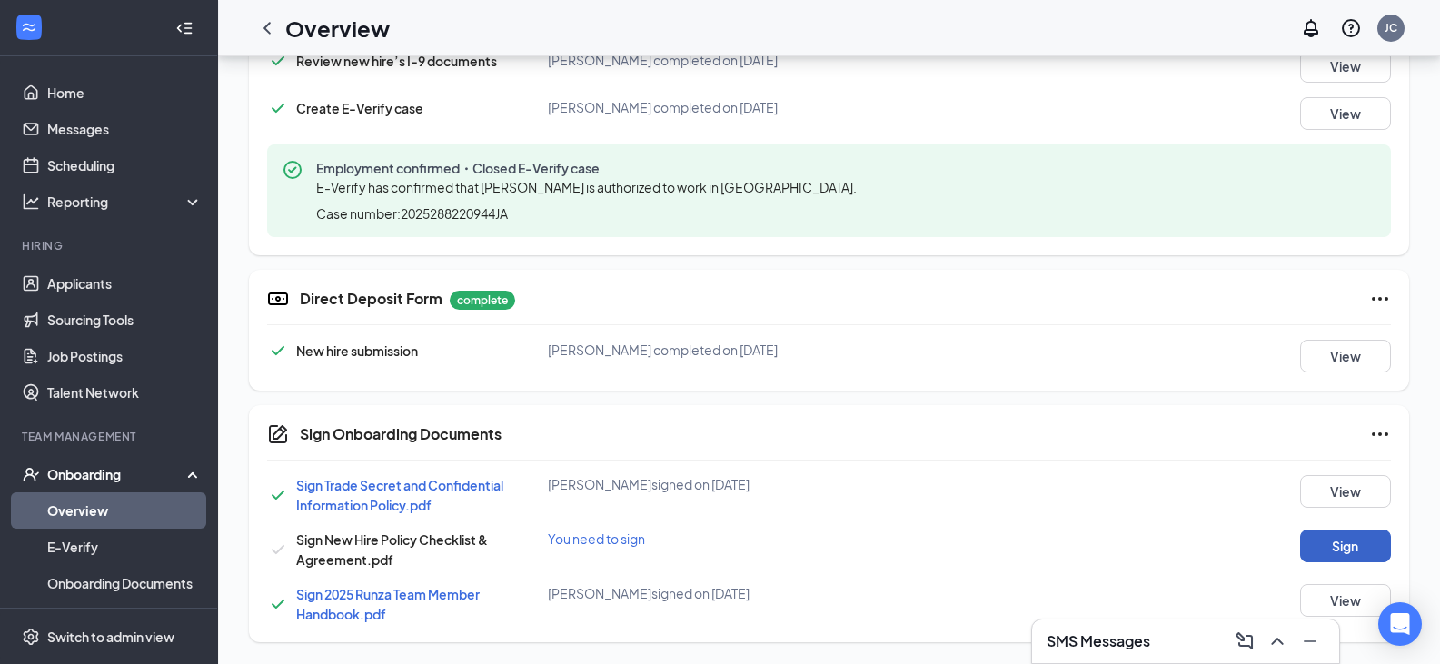
click at [1330, 544] on button "Sign" at bounding box center [1345, 546] width 91 height 33
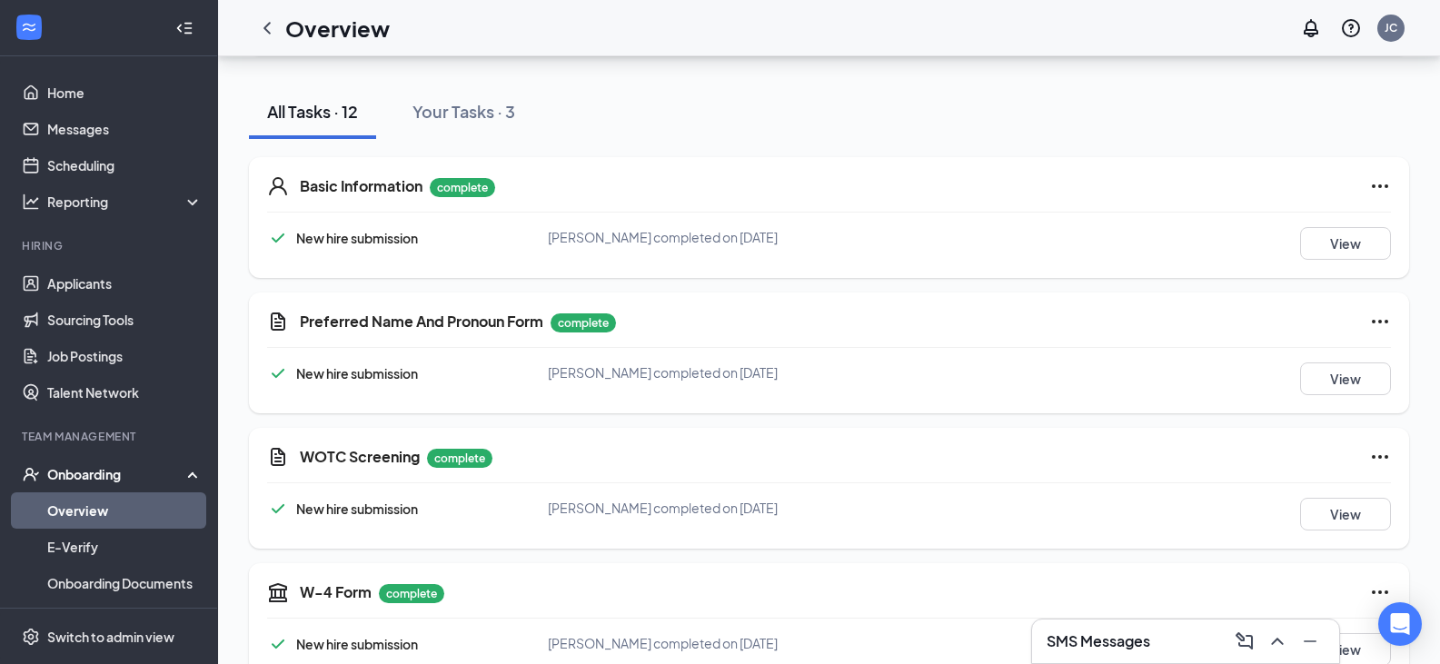
scroll to position [0, 0]
